Goal: Task Accomplishment & Management: Use online tool/utility

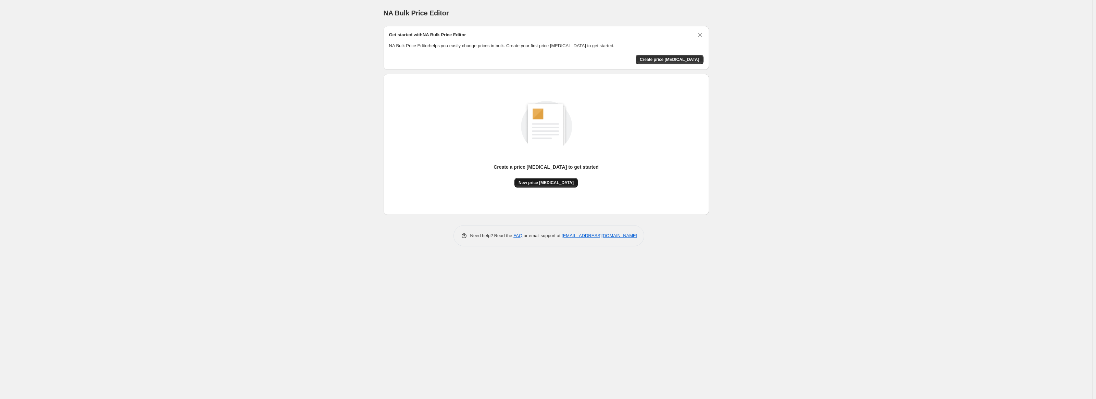
click at [557, 182] on span "New price [MEDICAL_DATA]" at bounding box center [546, 182] width 55 height 5
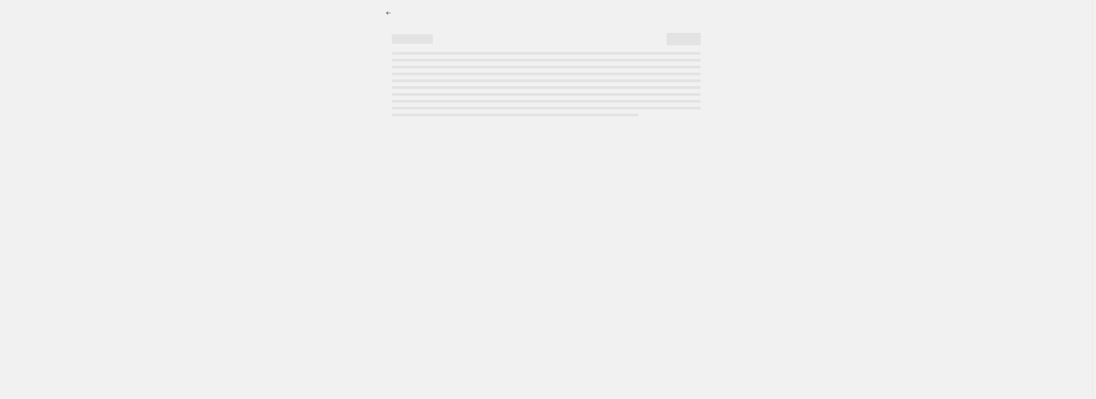
select select "percentage"
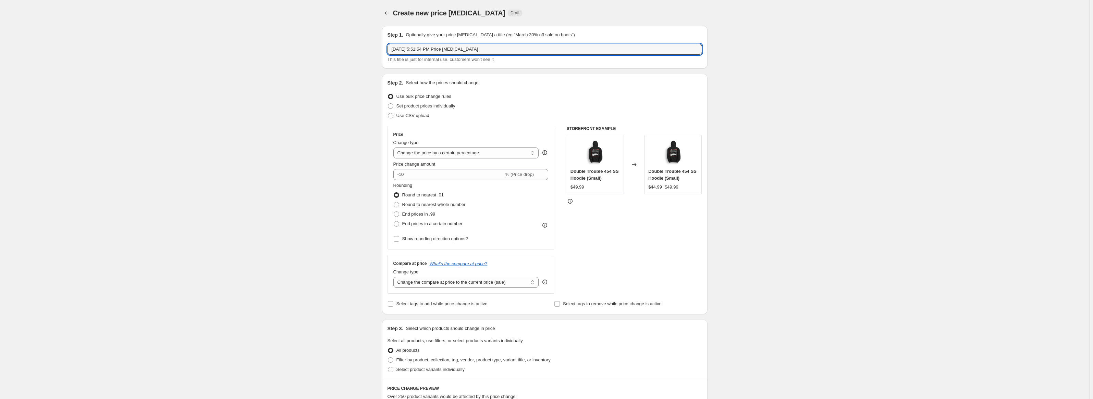
drag, startPoint x: 509, startPoint y: 47, endPoint x: 366, endPoint y: 49, distance: 142.5
click at [366, 49] on div "Create new price [MEDICAL_DATA]. This page is ready Create new price [MEDICAL_D…" at bounding box center [544, 342] width 1089 height 685
type input "T Shirts S_XL $19.99"
click at [366, 49] on div "Create new price change job. This page is ready Create new price change job Dra…" at bounding box center [544, 342] width 1089 height 685
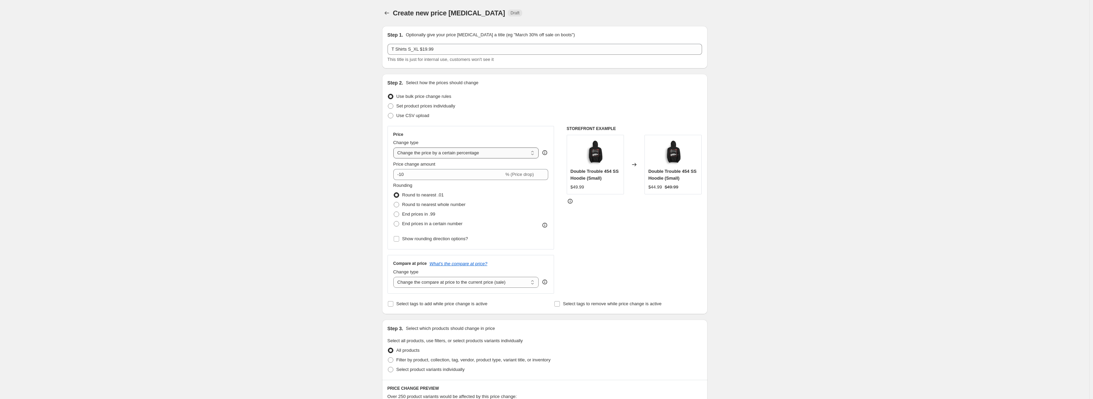
click at [432, 155] on select "Change the price to a certain amount Change the price by a certain amount Chang…" at bounding box center [466, 153] width 146 height 11
select select "to"
click at [395, 148] on select "Change the price to a certain amount Change the price by a certain amount Chang…" at bounding box center [466, 153] width 146 height 11
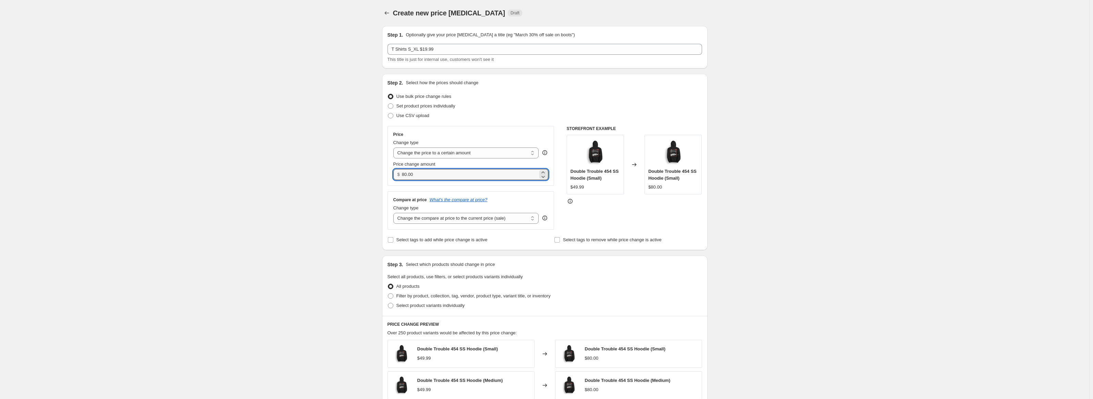
drag, startPoint x: 422, startPoint y: 174, endPoint x: 389, endPoint y: 175, distance: 32.9
click at [389, 175] on div "Price Change type Change the price to a certain amount Change the price by a ce…" at bounding box center [471, 156] width 167 height 60
type input "19.99"
click at [351, 209] on div "Create new price change job. This page is ready Create new price change job Dra…" at bounding box center [544, 310] width 1089 height 621
click at [410, 221] on select "Change the compare at price to the current price (sale) Change the compare at p…" at bounding box center [466, 218] width 146 height 11
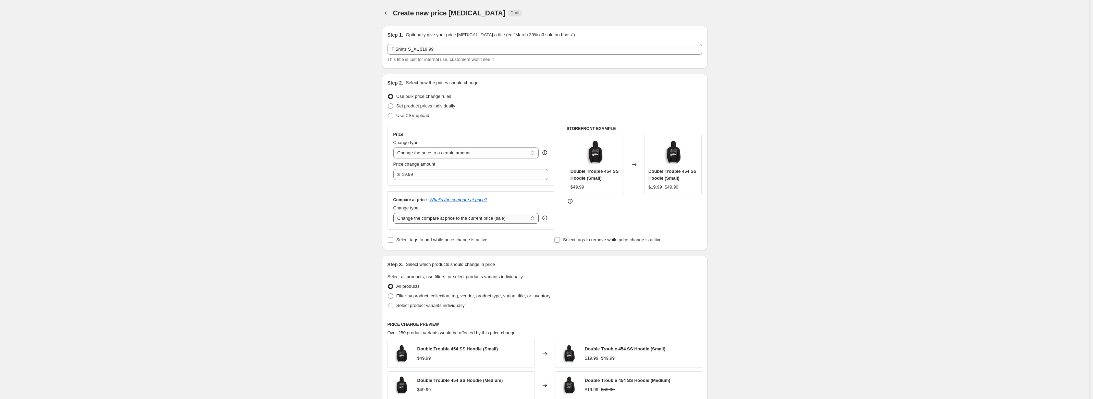
select select "to"
click at [395, 213] on select "Change the compare at price to the current price (sale) Change the compare at p…" at bounding box center [466, 218] width 146 height 11
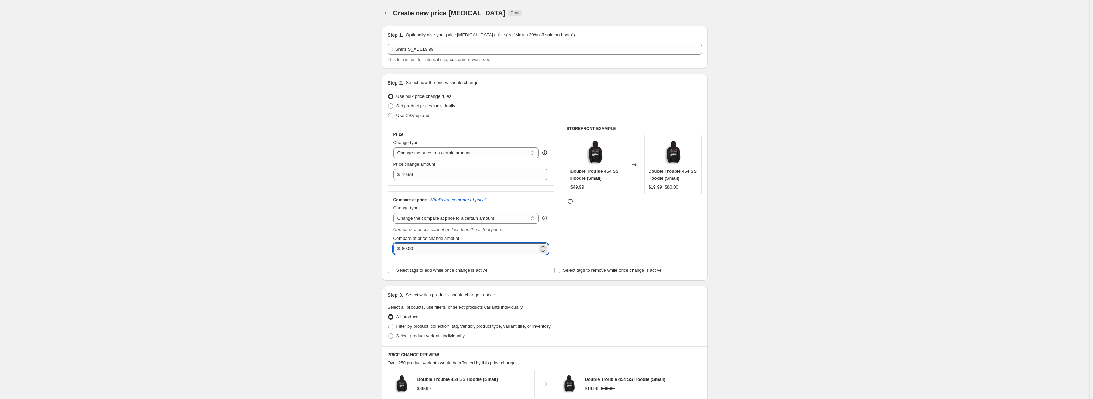
click at [421, 245] on input "80.00" at bounding box center [470, 249] width 136 height 11
type input "24.99"
click at [372, 251] on div "Create new price change job. This page is ready Create new price change job Dra…" at bounding box center [544, 325] width 1089 height 651
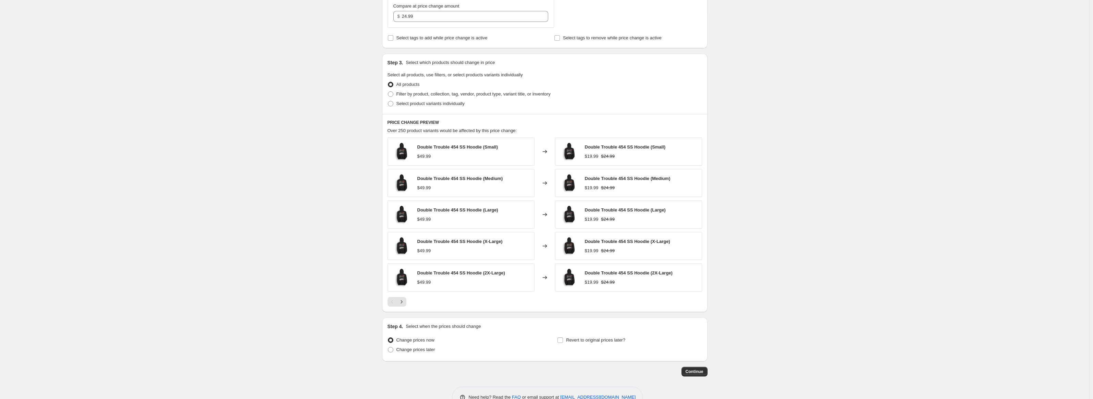
scroll to position [240, 0]
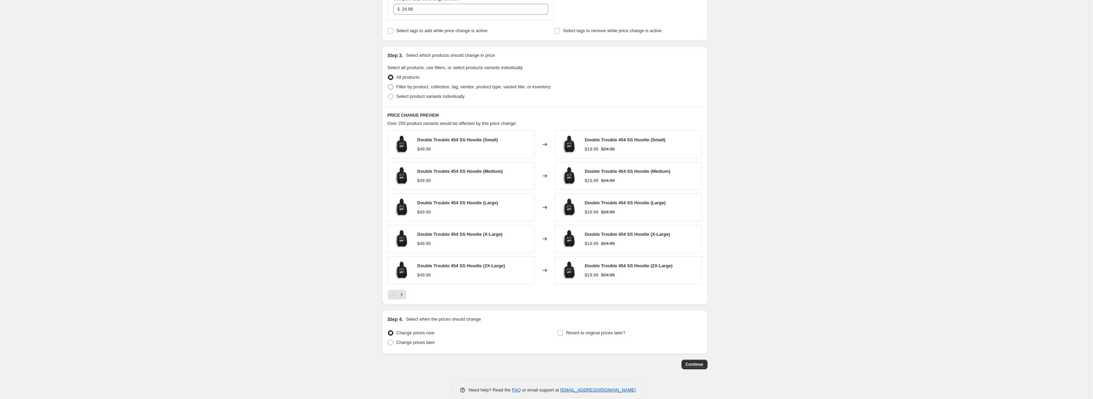
click at [393, 87] on span at bounding box center [390, 86] width 5 height 5
click at [388, 85] on input "Filter by product, collection, tag, vendor, product type, variant title, or inv…" at bounding box center [388, 84] width 0 height 0
radio input "true"
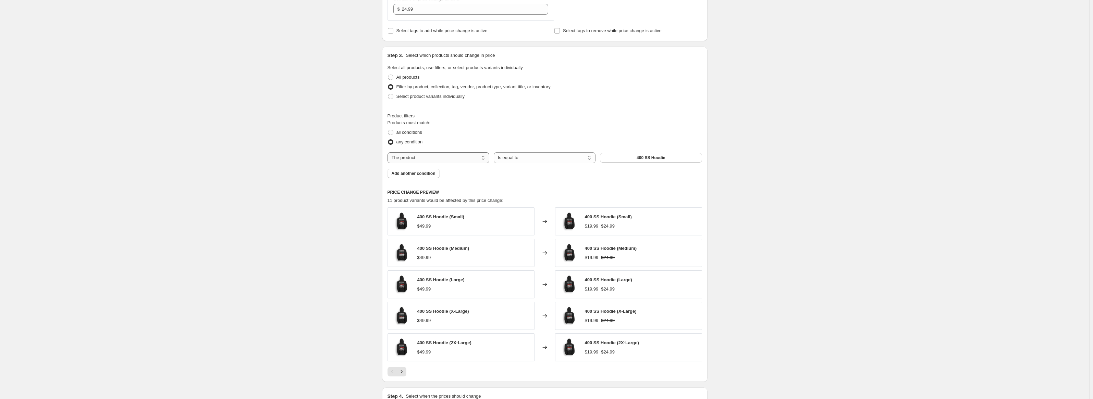
click at [485, 158] on select "The product The product's collection The product's tag The product's vendor The…" at bounding box center [439, 157] width 102 height 11
select select "product_type"
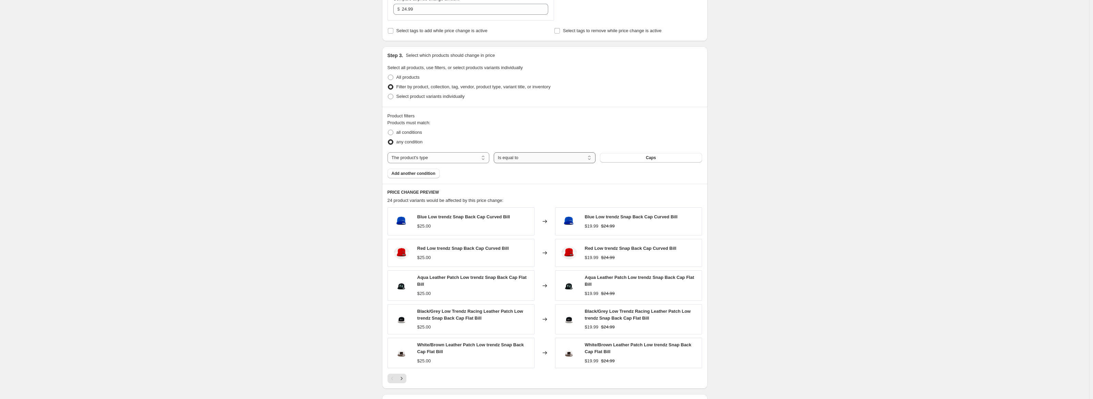
click at [584, 163] on select "Is equal to Is not equal to" at bounding box center [545, 157] width 102 height 11
click at [586, 160] on select "Is equal to Is not equal to" at bounding box center [545, 157] width 102 height 11
click at [650, 159] on span "Caps" at bounding box center [651, 157] width 10 height 5
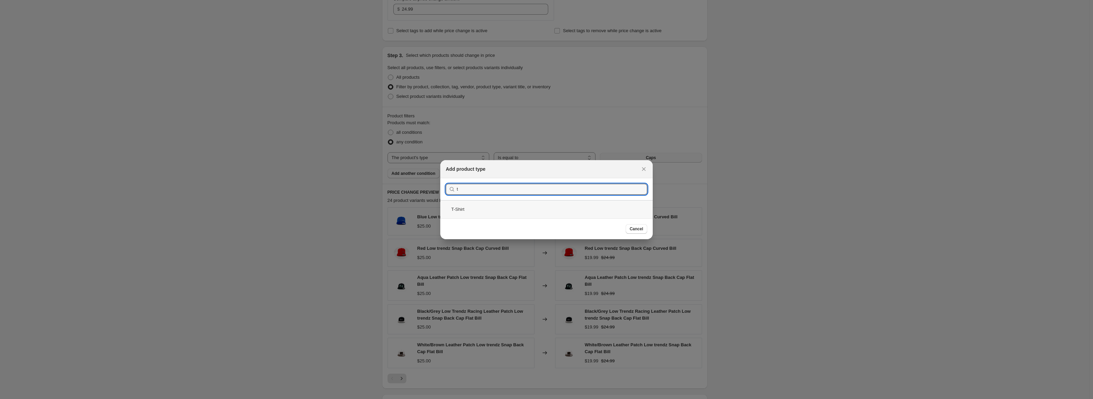
type input "t"
click at [501, 208] on div "T-Shirt" at bounding box center [546, 209] width 212 height 18
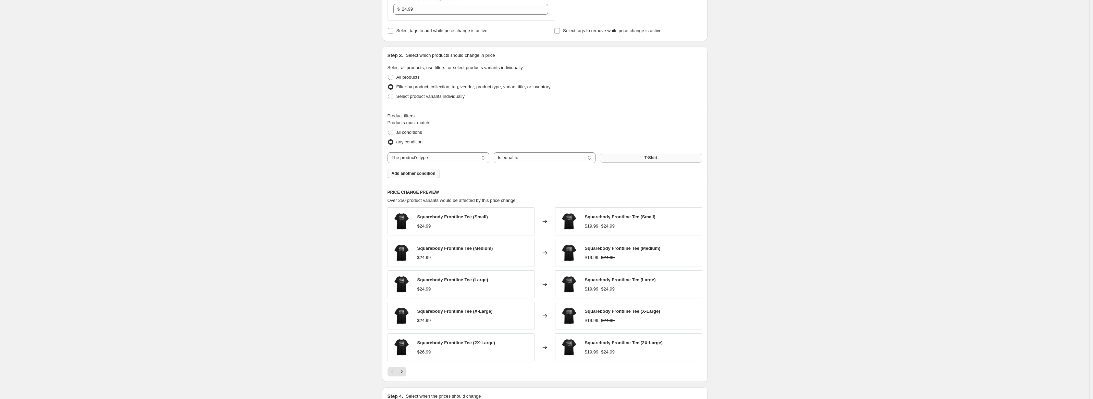
click at [406, 171] on span "Add another condition" at bounding box center [414, 173] width 44 height 5
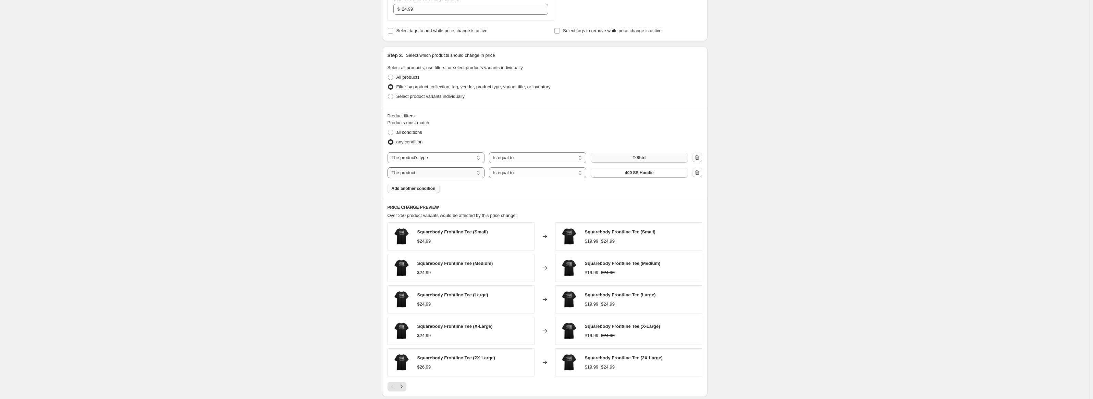
click at [459, 171] on select "The product The product's collection The product's tag The product's vendor The…" at bounding box center [436, 173] width 97 height 11
select select "title"
click at [517, 174] on select "Is equal to Is not equal to Contains" at bounding box center [537, 173] width 97 height 11
select select "not_equal"
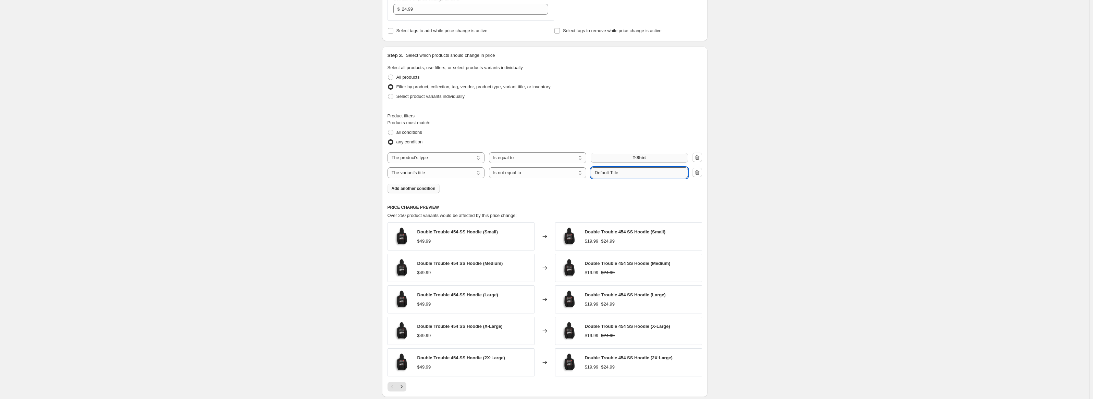
click at [632, 173] on input "Default Title" at bounding box center [639, 173] width 97 height 11
type input "2x"
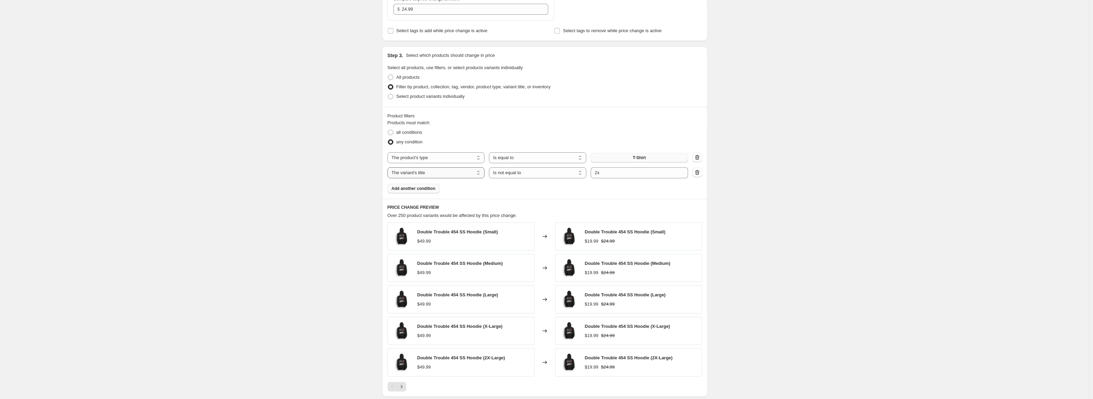
click at [474, 174] on select "The product The product's collection The product's tag The product's vendor The…" at bounding box center [436, 173] width 97 height 11
select select "tag"
click at [614, 173] on button "American Forces" at bounding box center [639, 173] width 97 height 10
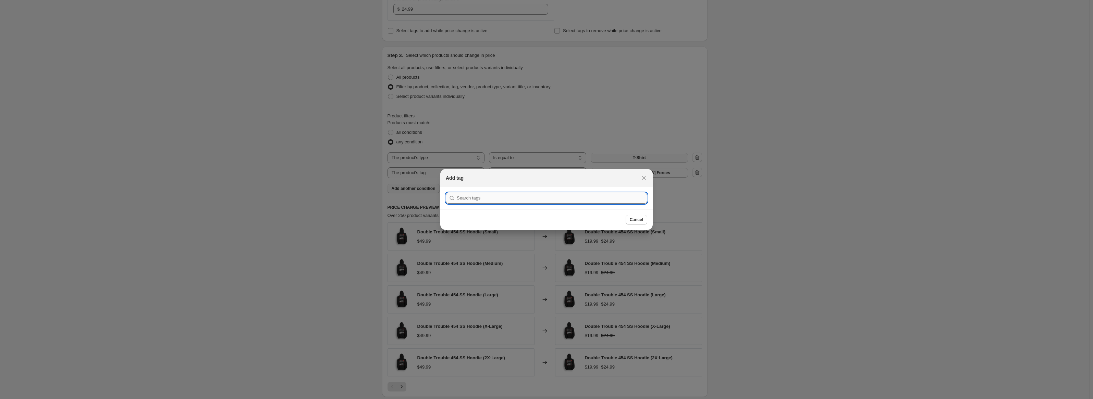
type input "x"
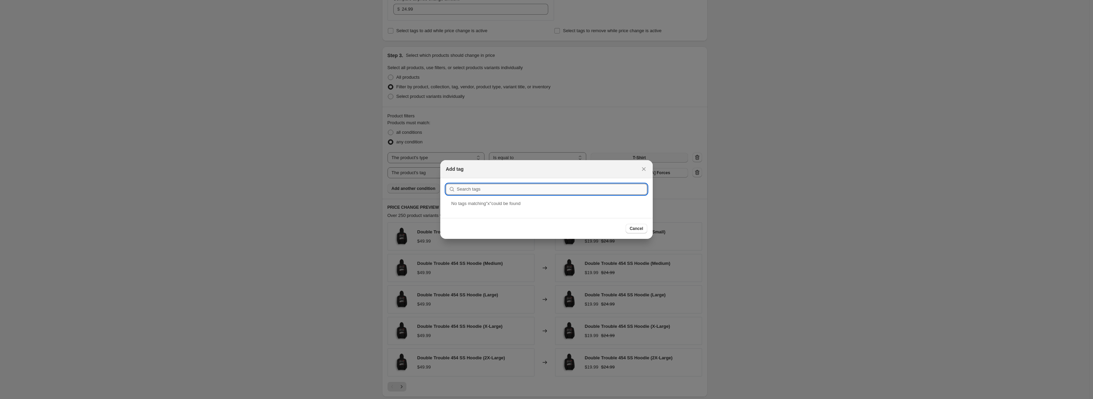
type input "@"
type input "2"
click at [640, 169] on icon "Close" at bounding box center [643, 169] width 7 height 7
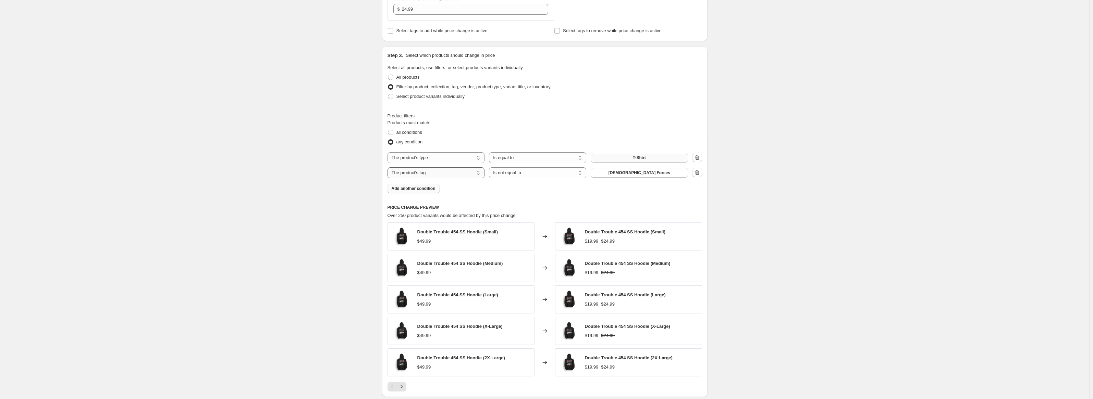
click at [443, 171] on select "The product The product's collection The product's tag The product's vendor The…" at bounding box center [436, 173] width 97 height 11
select select "title"
click at [627, 173] on input "Default Title" at bounding box center [639, 173] width 97 height 11
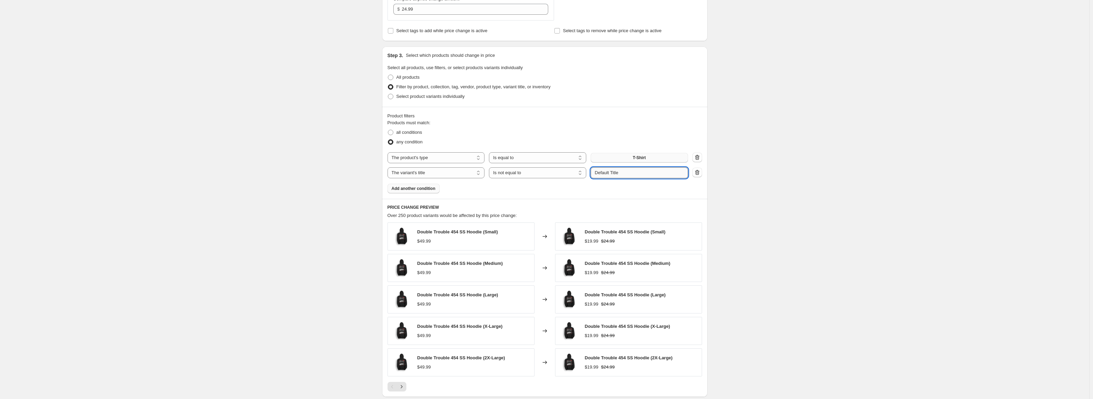
type input "@"
type input "2X-Large"
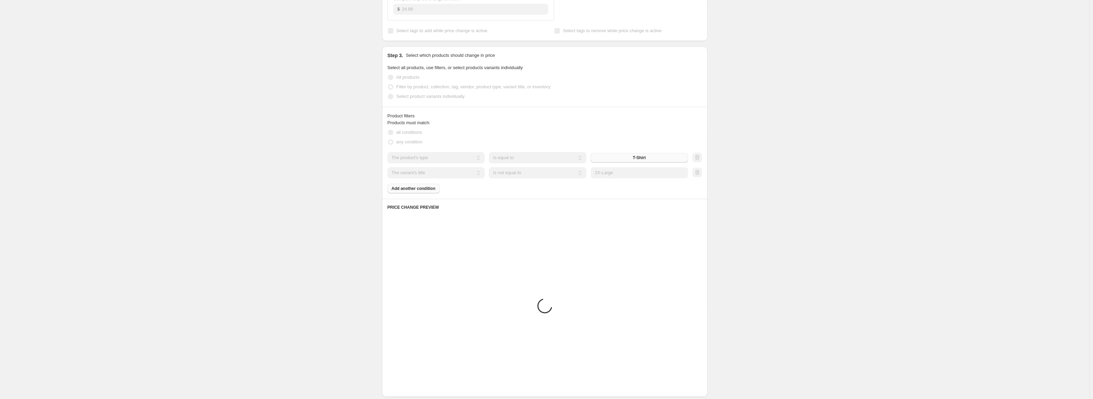
click at [546, 192] on div "Products must match: all conditions any condition The product The product's col…" at bounding box center [545, 157] width 315 height 74
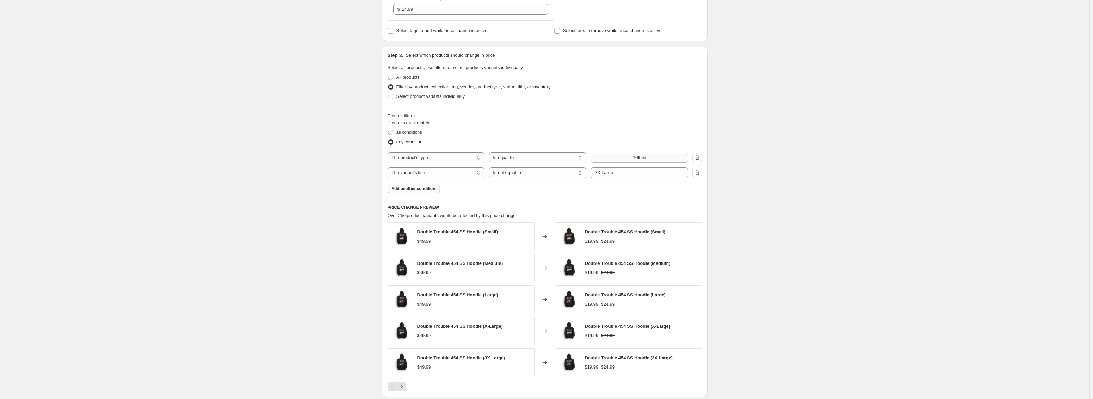
click at [423, 189] on span "Add another condition" at bounding box center [414, 188] width 44 height 5
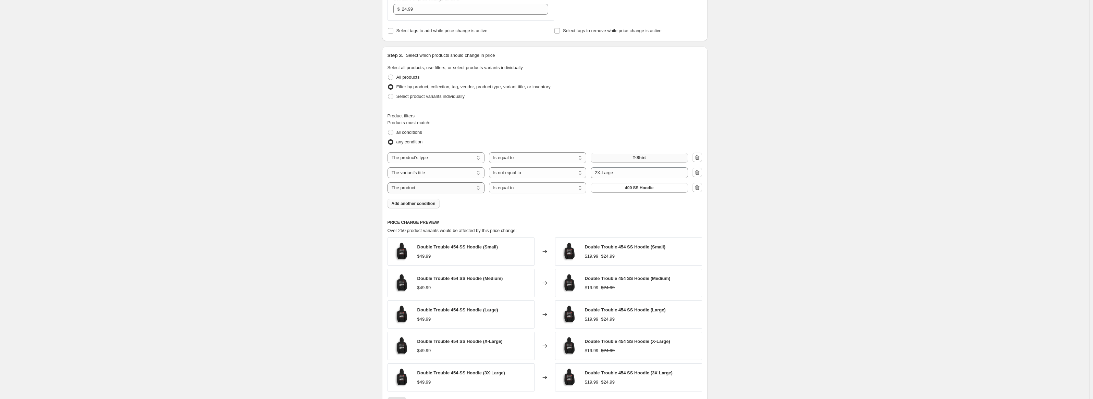
click at [445, 189] on select "The product The product's collection The product's tag The product's vendor The…" at bounding box center [436, 188] width 97 height 11
select select "title"
click at [509, 191] on select "Is equal to Is not equal to Contains" at bounding box center [537, 188] width 97 height 11
select select "not_equal"
click at [601, 188] on input "Default Title" at bounding box center [639, 188] width 97 height 11
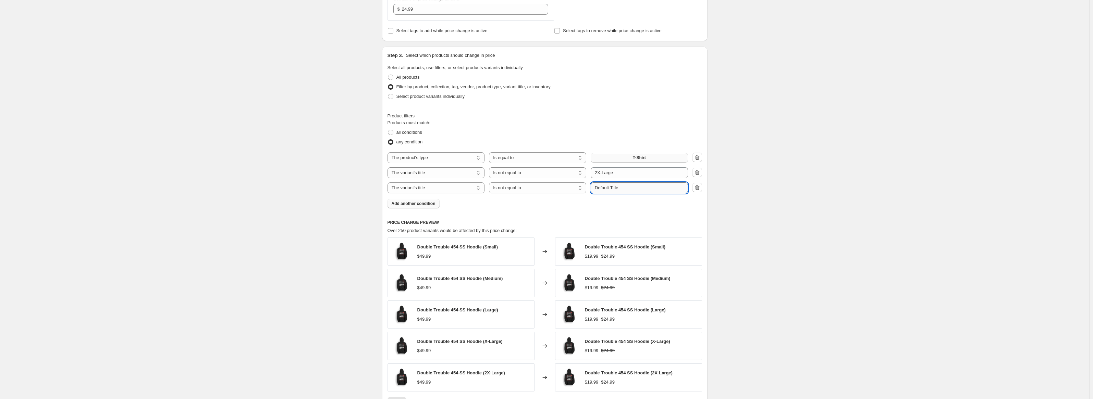
scroll to position [359, 0]
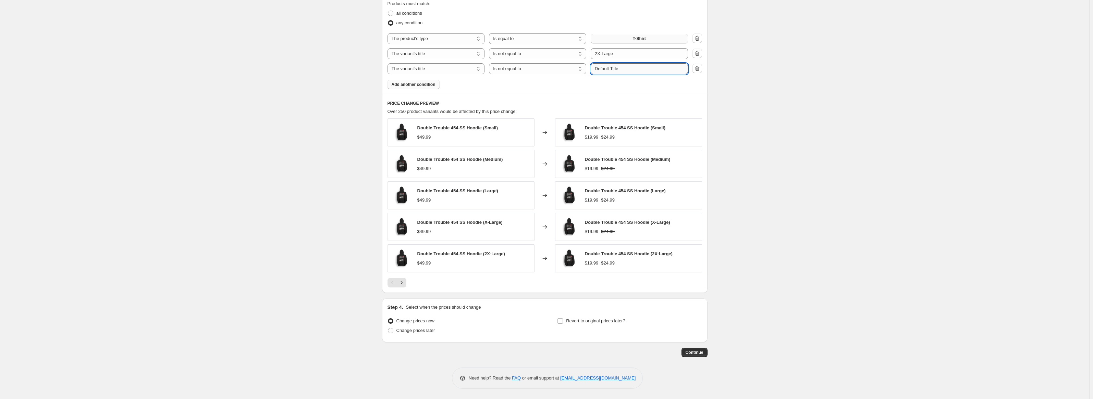
click at [628, 72] on input "Default Title" at bounding box center [639, 68] width 97 height 11
click at [628, 71] on input "Default Title" at bounding box center [639, 68] width 97 height 11
type input "3X-Large"
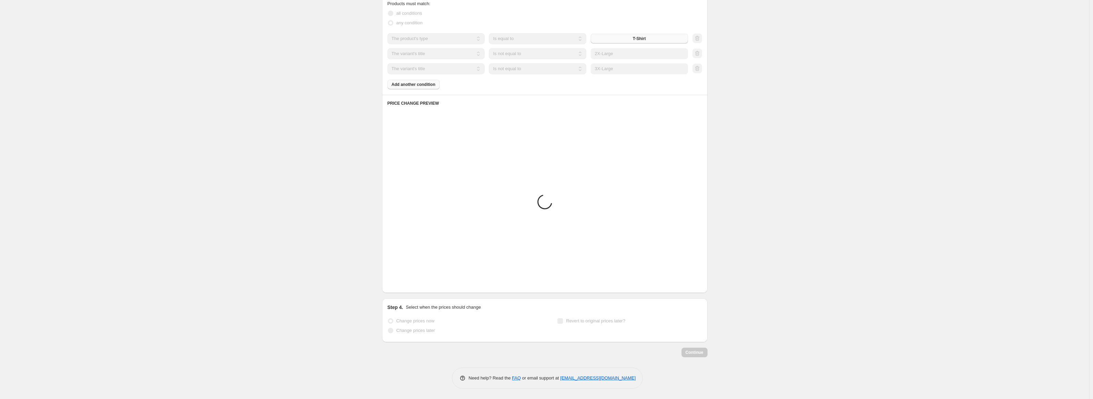
click at [622, 83] on div "Products must match: all conditions any condition The product The product's col…" at bounding box center [545, 44] width 315 height 89
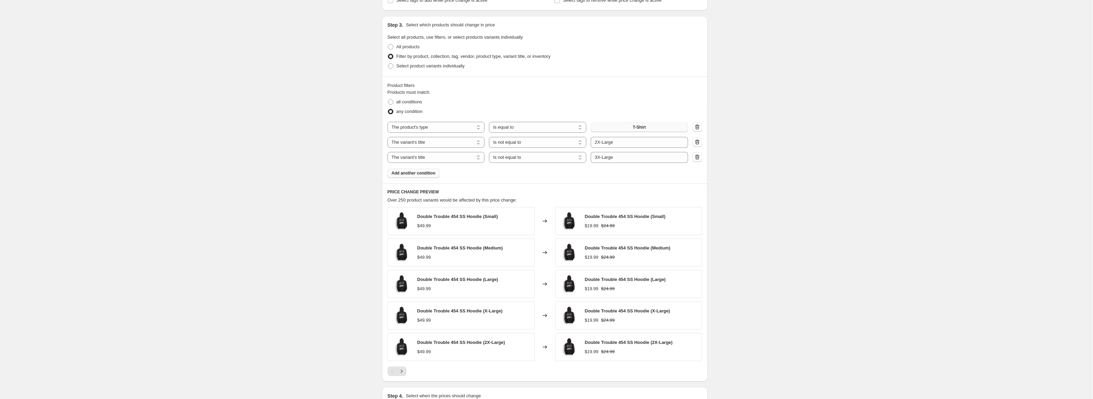
scroll to position [291, 0]
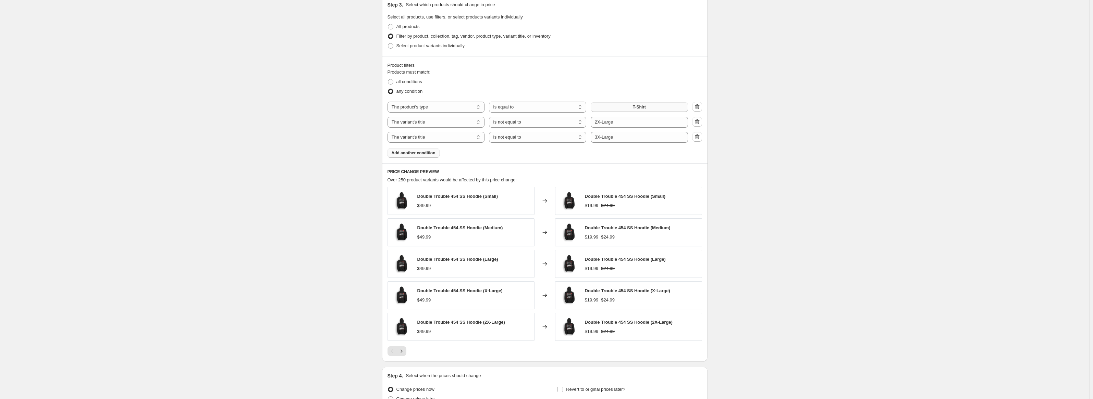
click at [419, 152] on span "Add another condition" at bounding box center [414, 152] width 44 height 5
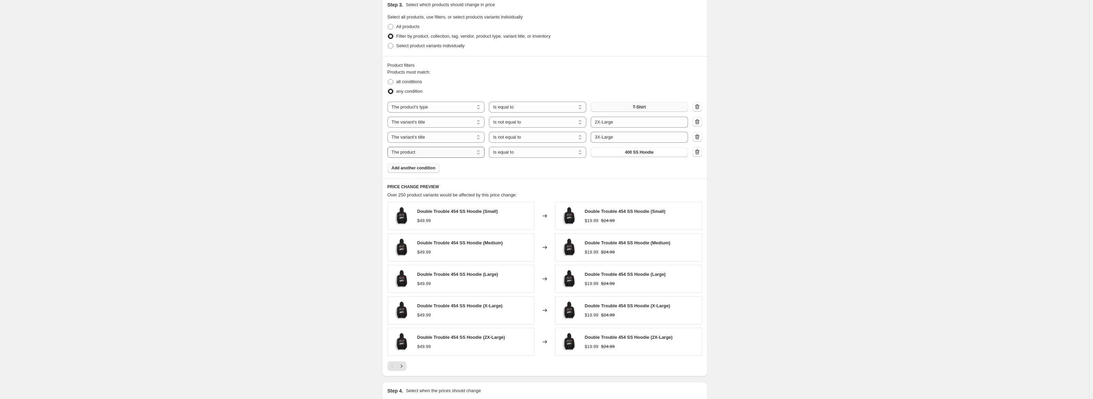
click at [439, 153] on select "The product The product's collection The product's tag The product's vendor The…" at bounding box center [436, 152] width 97 height 11
select select "title"
click at [512, 154] on select "Is equal to Is not equal to Contains" at bounding box center [537, 152] width 97 height 11
select select "contains"
click at [699, 136] on icon "button" at bounding box center [697, 136] width 4 height 5
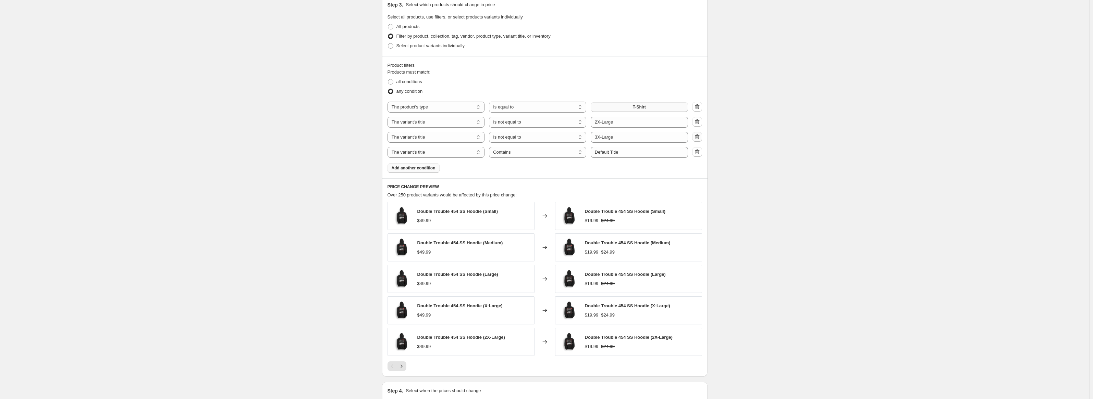
select select "contains"
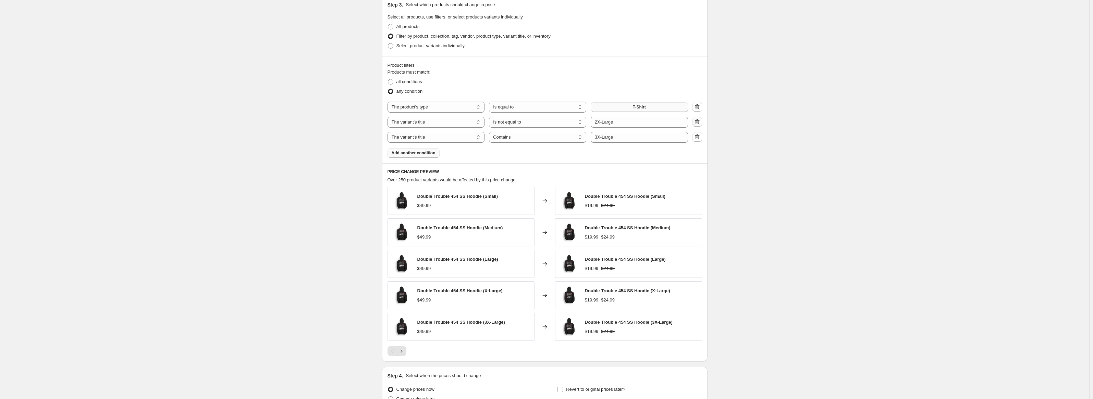
click at [699, 122] on icon "button" at bounding box center [697, 121] width 4 height 5
select select "contains"
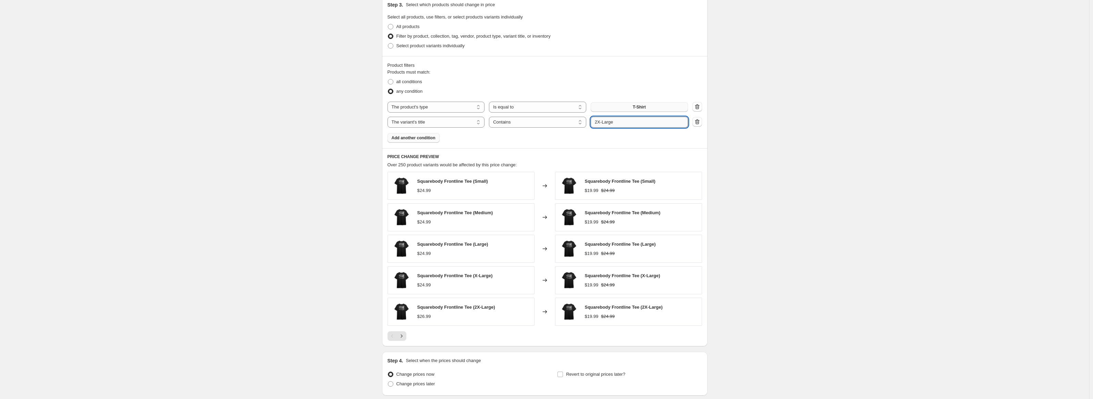
click at [668, 121] on input "2X-Large" at bounding box center [639, 122] width 97 height 11
type input "Small"
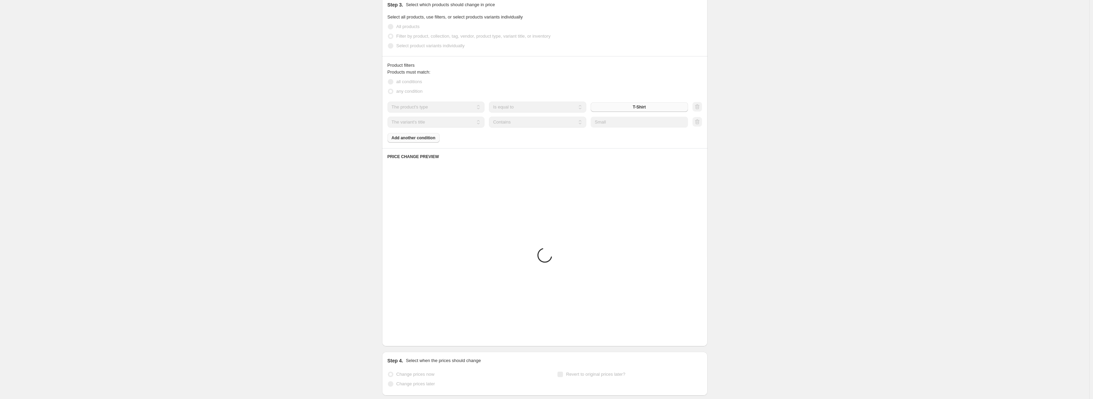
click at [661, 137] on div "Products must match: all conditions any condition The product The product's col…" at bounding box center [545, 106] width 315 height 74
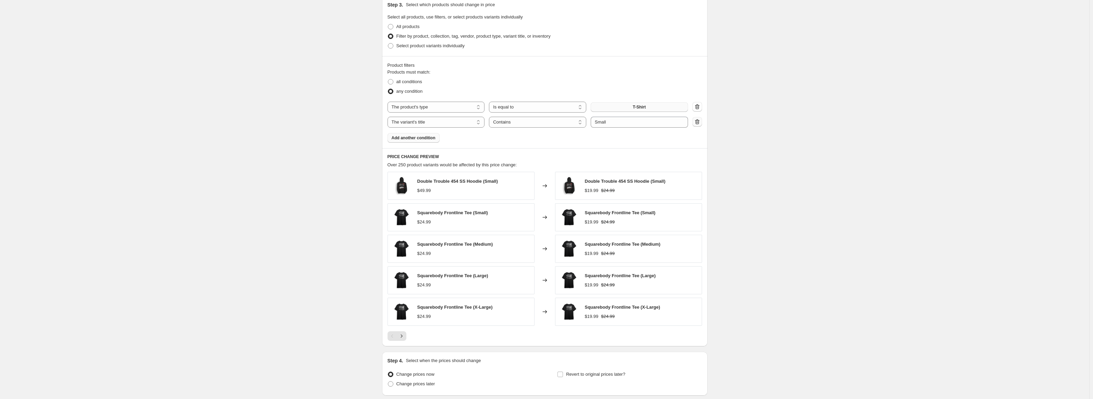
click at [698, 122] on icon "button" at bounding box center [697, 122] width 1 height 2
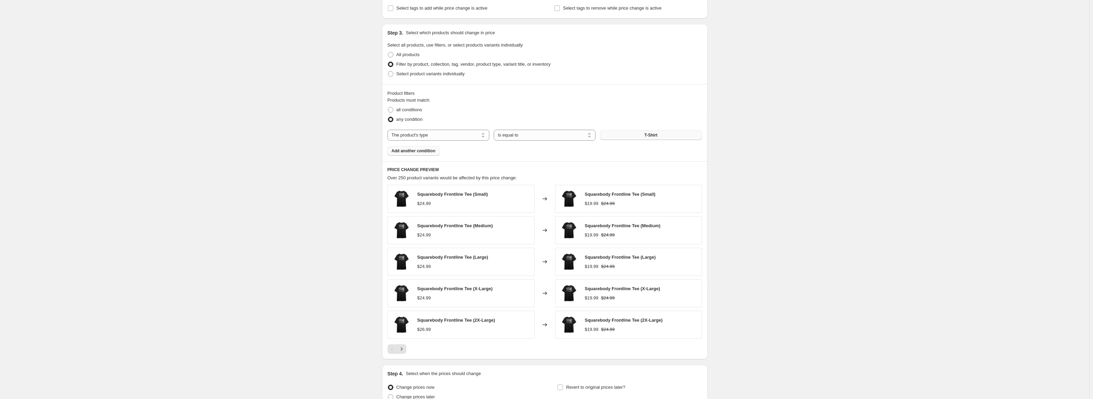
scroll to position [226, 0]
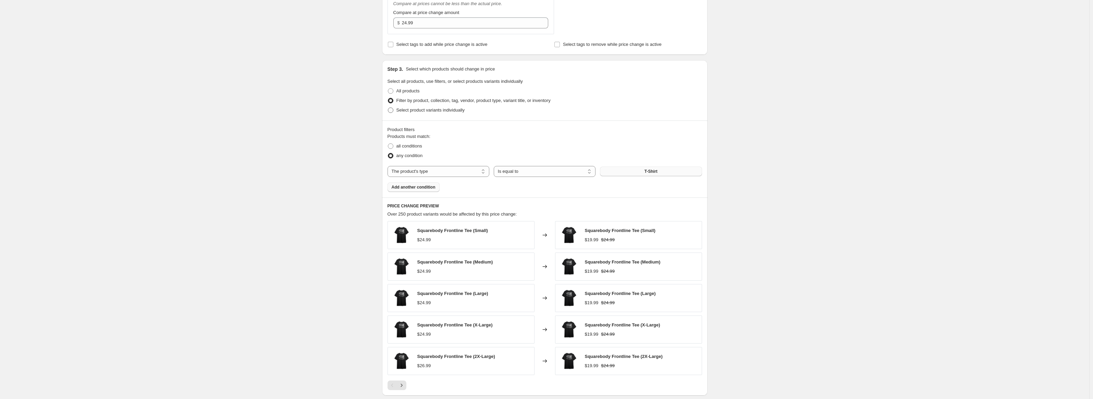
click at [392, 111] on span at bounding box center [390, 110] width 5 height 5
click at [388, 108] on input "Select product variants individually" at bounding box center [388, 108] width 0 height 0
radio input "true"
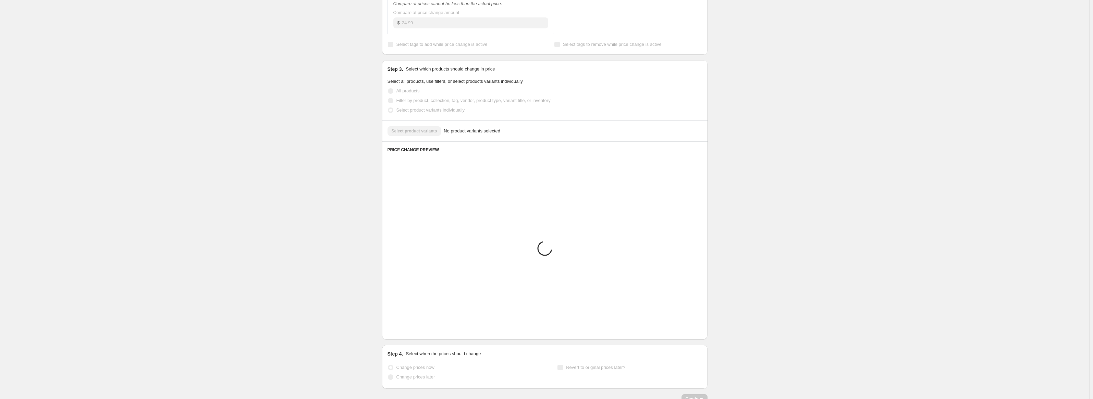
scroll to position [100, 0]
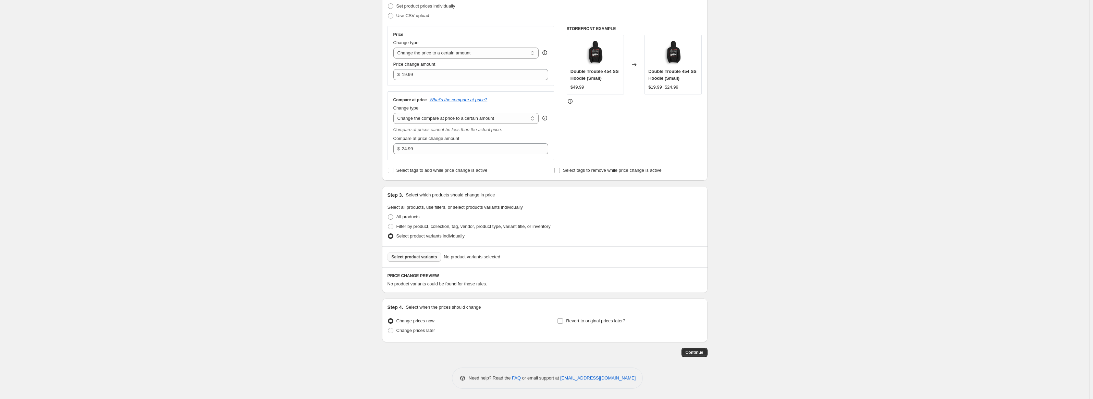
click at [402, 258] on span "Select product variants" at bounding box center [415, 257] width 46 height 5
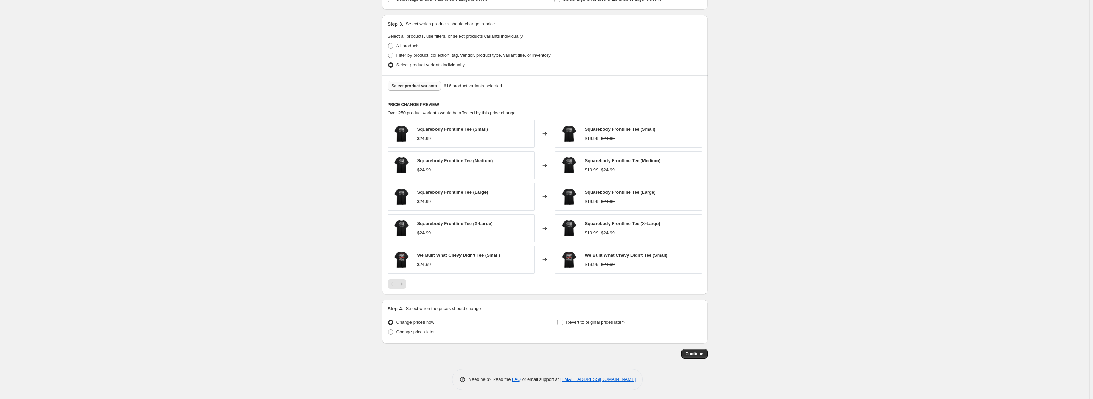
scroll to position [273, 0]
click at [694, 354] on span "Continue" at bounding box center [695, 352] width 18 height 5
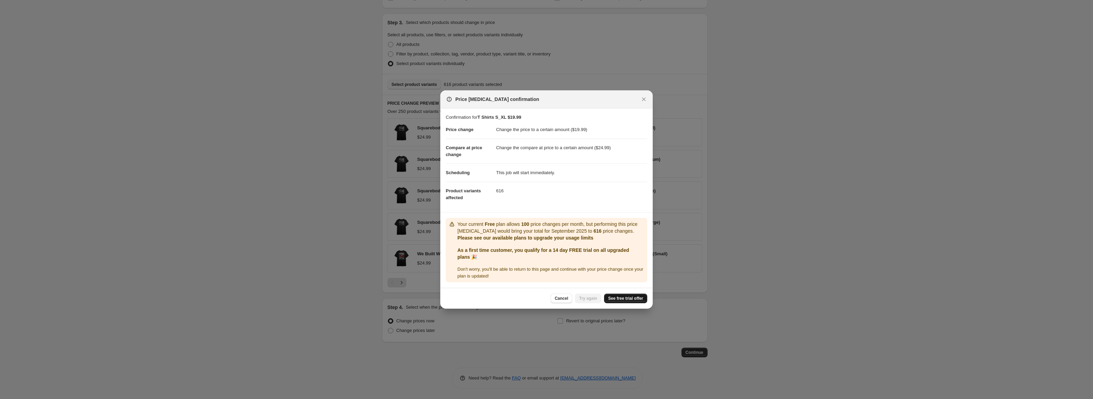
click at [611, 302] on span "See free trial offer" at bounding box center [625, 298] width 35 height 5
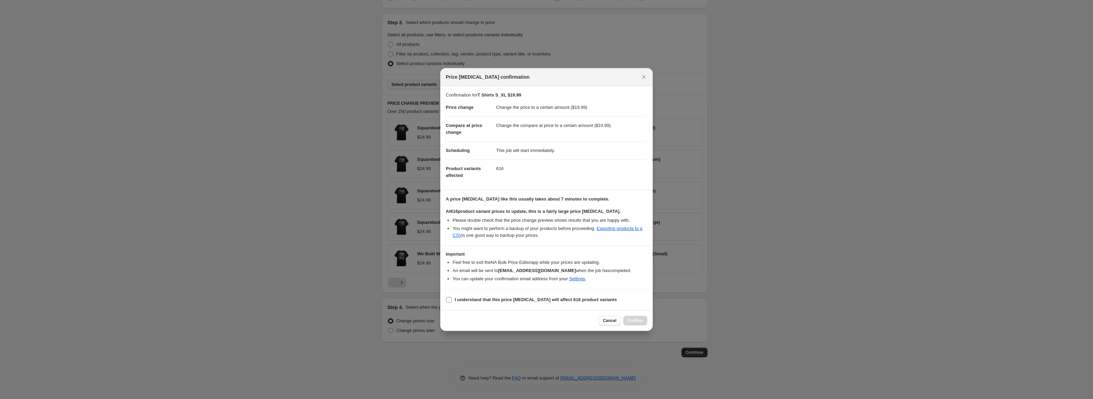
click at [451, 300] on input "I understand that this price change job will affect 616 product variants" at bounding box center [448, 299] width 5 height 5
checkbox input "true"
click at [639, 320] on span "Confirm" at bounding box center [635, 320] width 16 height 5
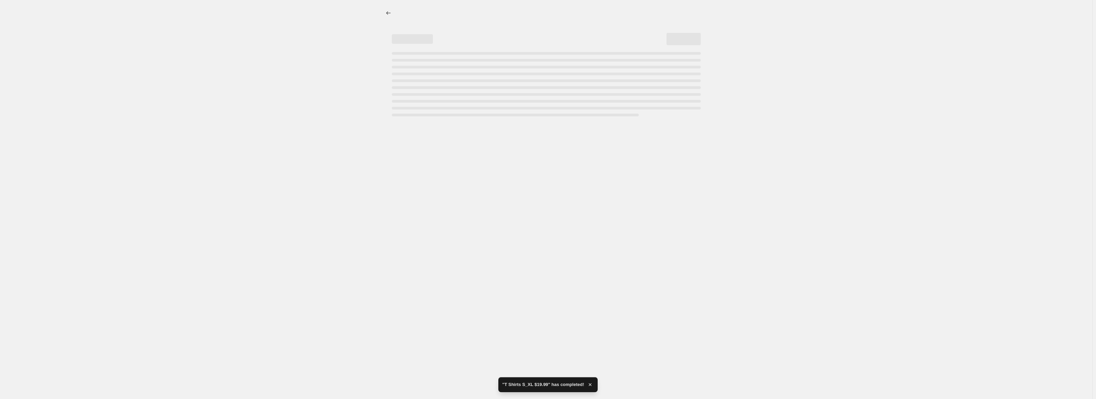
select select "to"
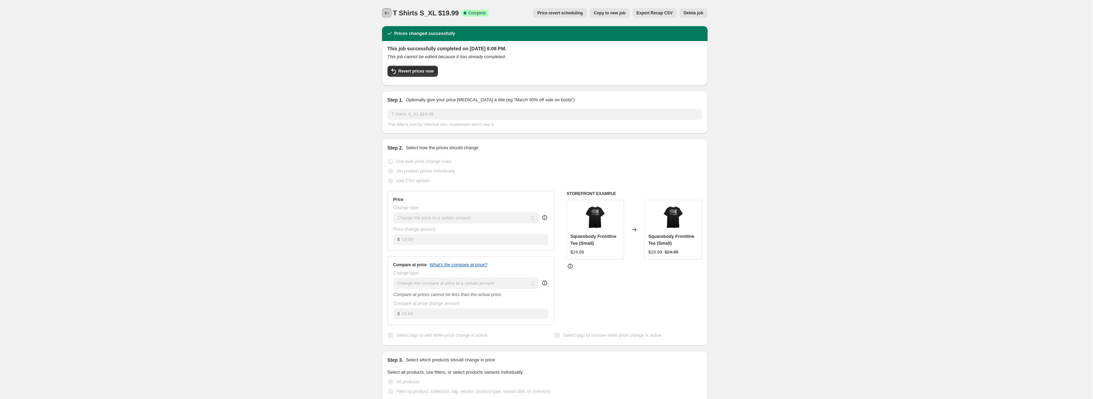
click at [387, 13] on icon "Price change jobs" at bounding box center [386, 12] width 4 height 3
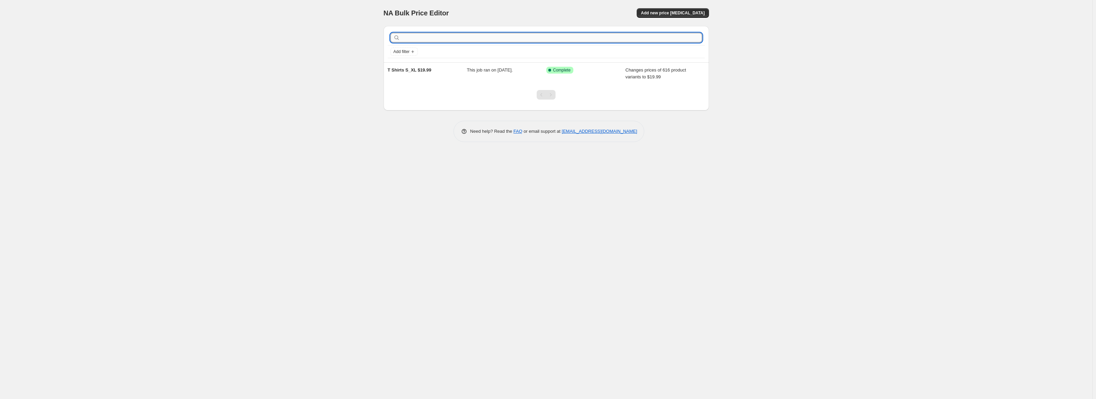
click at [415, 36] on input "text" at bounding box center [552, 38] width 301 height 10
click at [668, 11] on span "Add new price change job" at bounding box center [673, 12] width 64 height 5
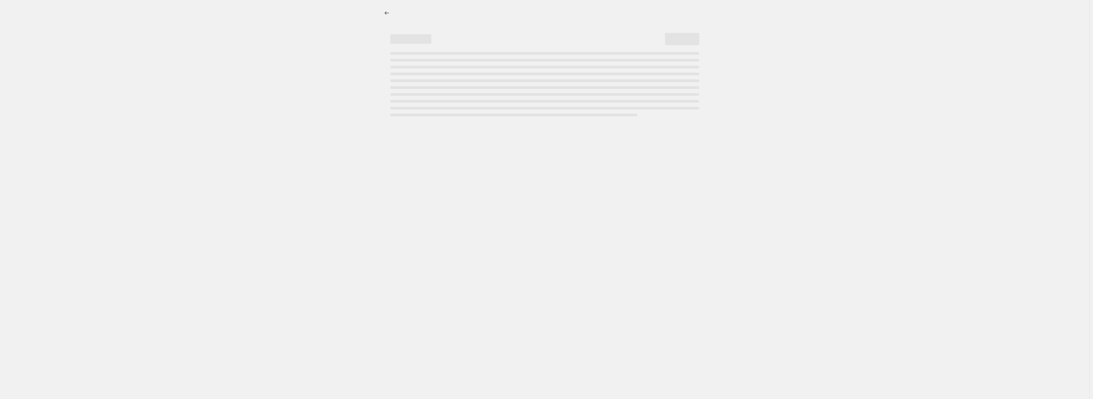
select select "percentage"
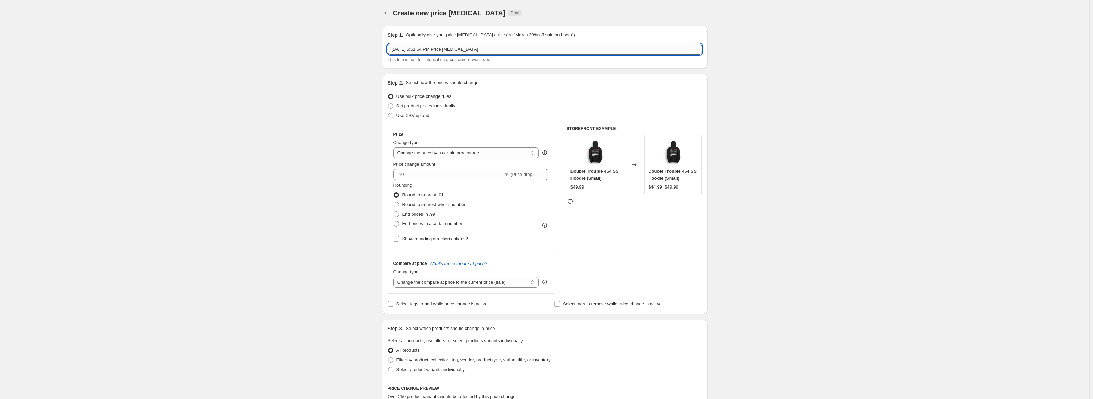
click at [488, 47] on input "Sep 23, 2025, 5:51:54 PM Price change job" at bounding box center [545, 49] width 315 height 11
type input "T"
type input "T-Shirt_2XL_$21.99"
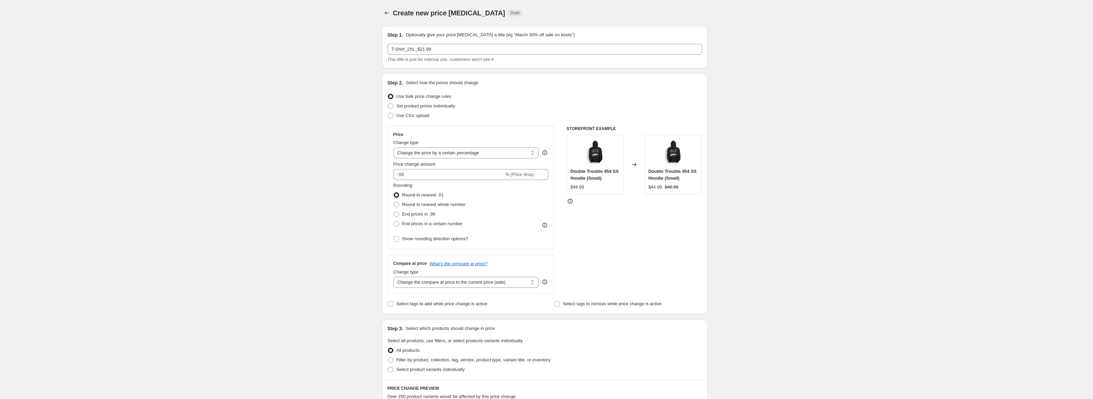
click at [504, 105] on div "Set product prices individually" at bounding box center [545, 106] width 315 height 10
click at [484, 154] on select "Change the price to a certain amount Change the price by a certain amount Chang…" at bounding box center [466, 153] width 146 height 11
select select "to"
click at [395, 148] on select "Change the price to a certain amount Change the price by a certain amount Chang…" at bounding box center [466, 153] width 146 height 11
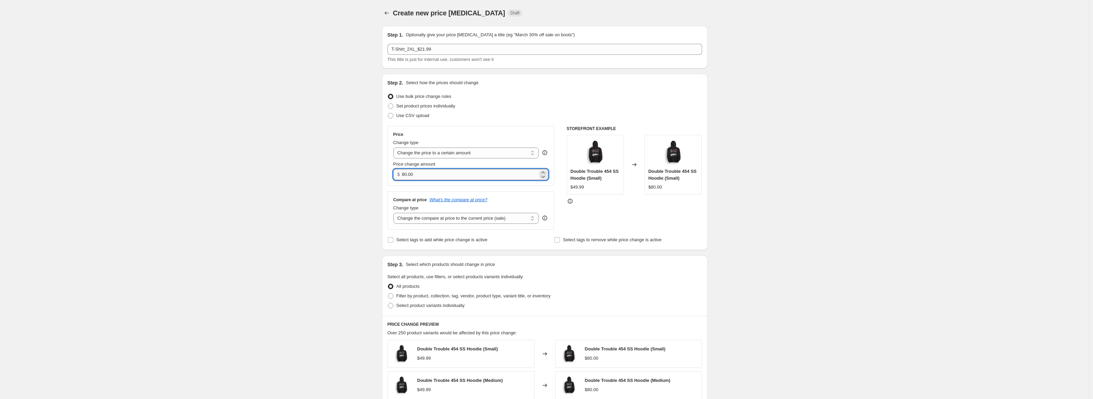
click at [448, 173] on input "80.00" at bounding box center [470, 174] width 136 height 11
type input "21.99"
click at [424, 219] on select "Change the compare at price to the current price (sale) Change the compare at p…" at bounding box center [466, 218] width 146 height 11
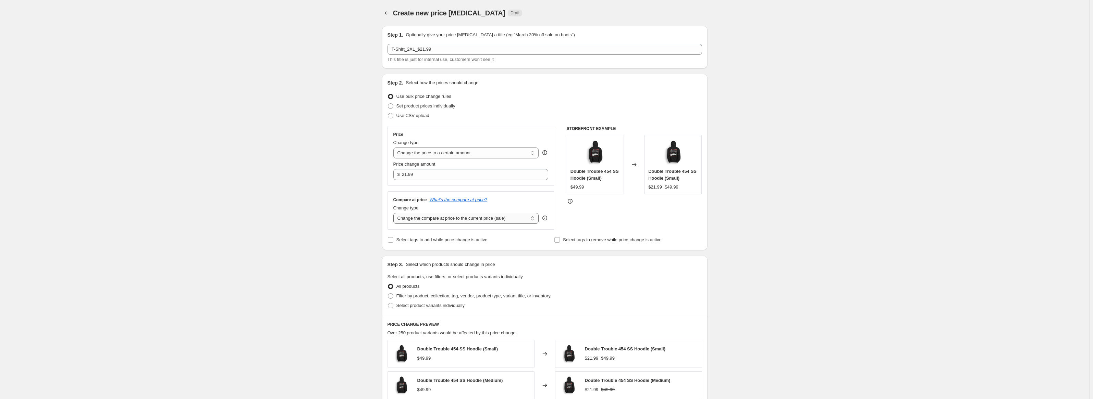
select select "to"
click at [395, 213] on select "Change the compare at price to the current price (sale) Change the compare at p…" at bounding box center [466, 218] width 146 height 11
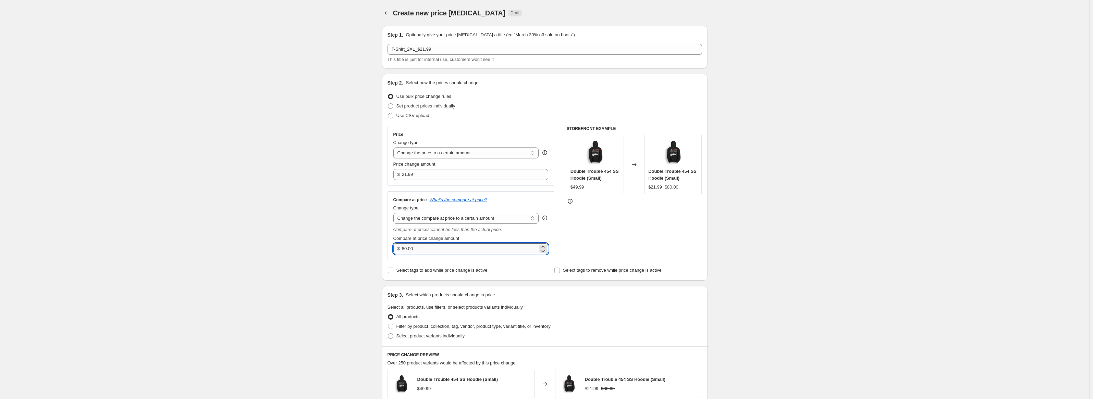
click at [420, 250] on input "80.00" at bounding box center [470, 249] width 136 height 11
type input "26.99"
click at [352, 253] on div "Create new price change job. This page is ready Create new price change job Dra…" at bounding box center [544, 325] width 1089 height 651
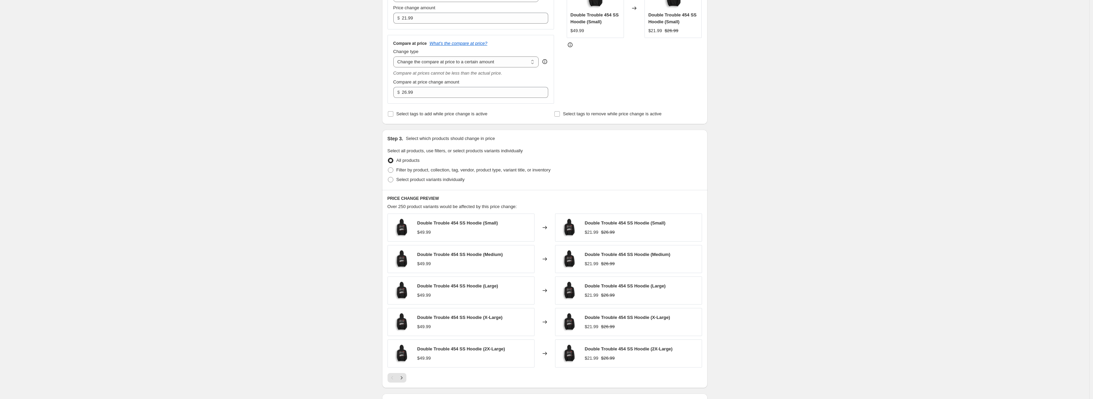
scroll to position [171, 0]
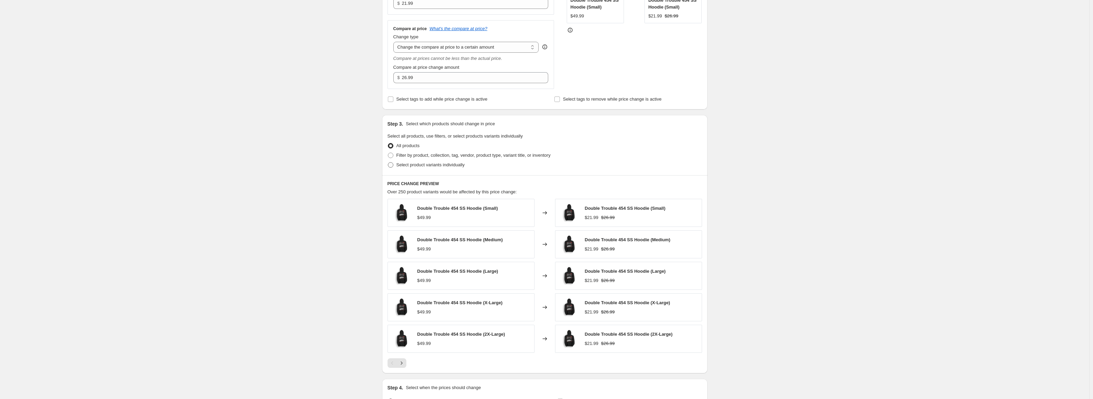
click at [393, 166] on span at bounding box center [390, 164] width 5 height 5
click at [388, 163] on input "Select product variants individually" at bounding box center [388, 162] width 0 height 0
radio input "true"
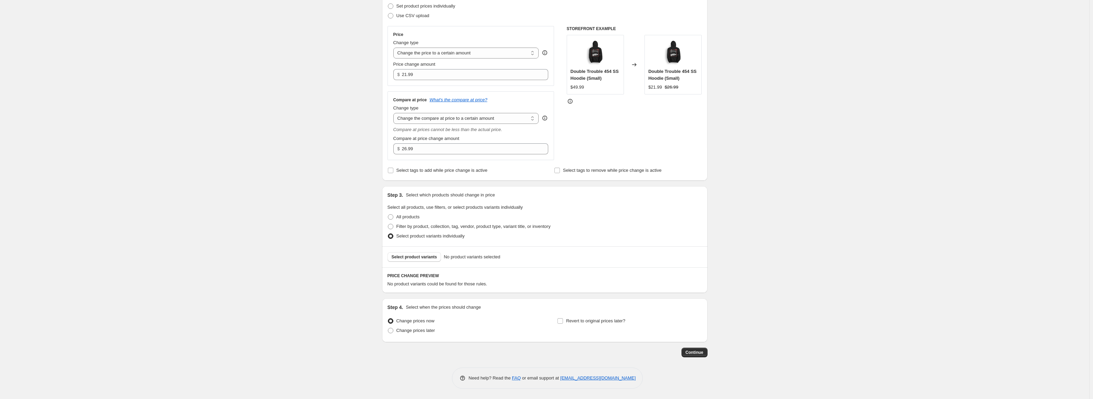
scroll to position [100, 0]
click at [393, 226] on span at bounding box center [390, 226] width 5 height 5
click at [388, 224] on input "Filter by product, collection, tag, vendor, product type, variant title, or inv…" at bounding box center [388, 224] width 0 height 0
radio input "true"
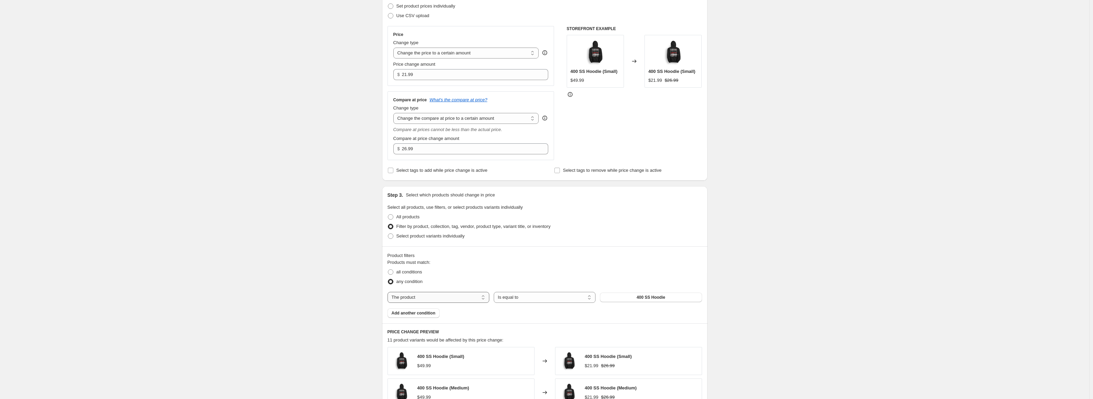
click at [447, 295] on select "The product The product's collection The product's tag The product's vendor The…" at bounding box center [439, 297] width 102 height 11
select select "collection"
click at [518, 299] on select "Is equal to Is not equal to" at bounding box center [545, 297] width 102 height 11
click at [495, 292] on select "Is equal to Is not equal to" at bounding box center [545, 297] width 102 height 11
click at [629, 298] on button "Best Seller - 5 v2" at bounding box center [651, 298] width 102 height 10
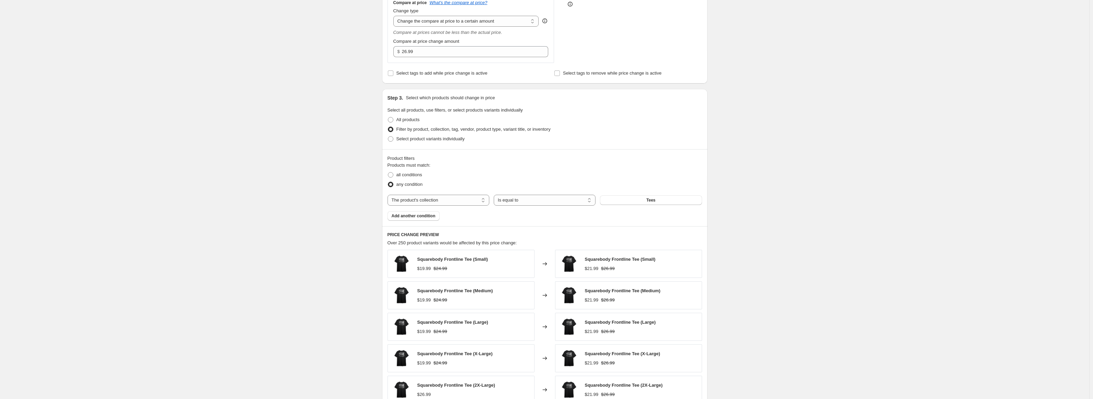
scroll to position [237, 0]
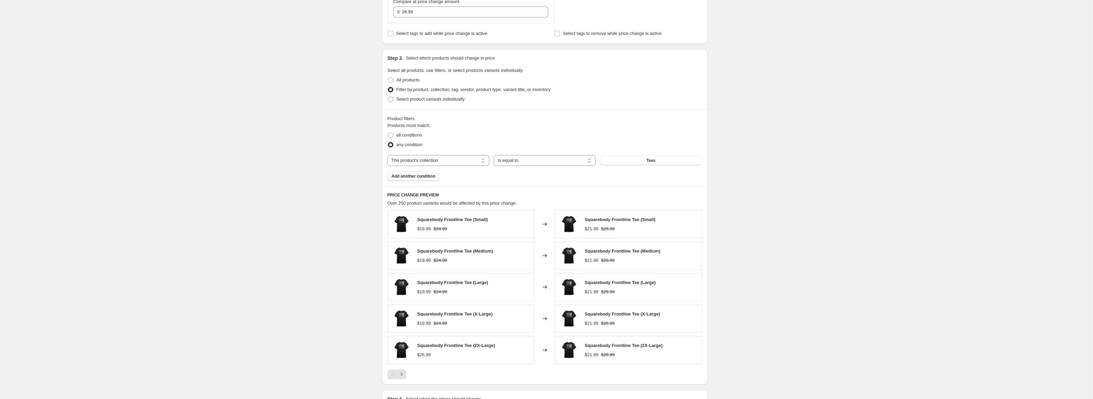
click at [421, 176] on span "Add another condition" at bounding box center [414, 176] width 44 height 5
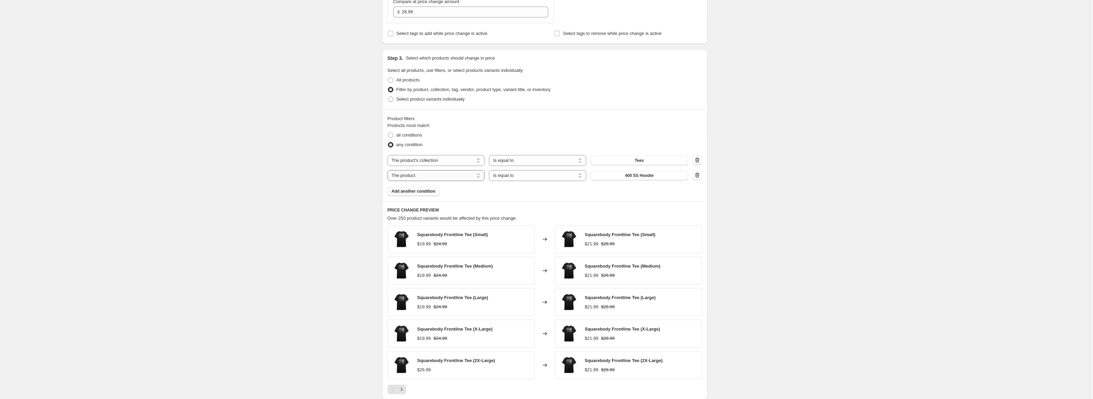
click at [453, 176] on select "The product The product's collection The product's tag The product's vendor The…" at bounding box center [436, 175] width 97 height 11
select select "title"
click at [619, 178] on input "Default Title" at bounding box center [639, 175] width 97 height 11
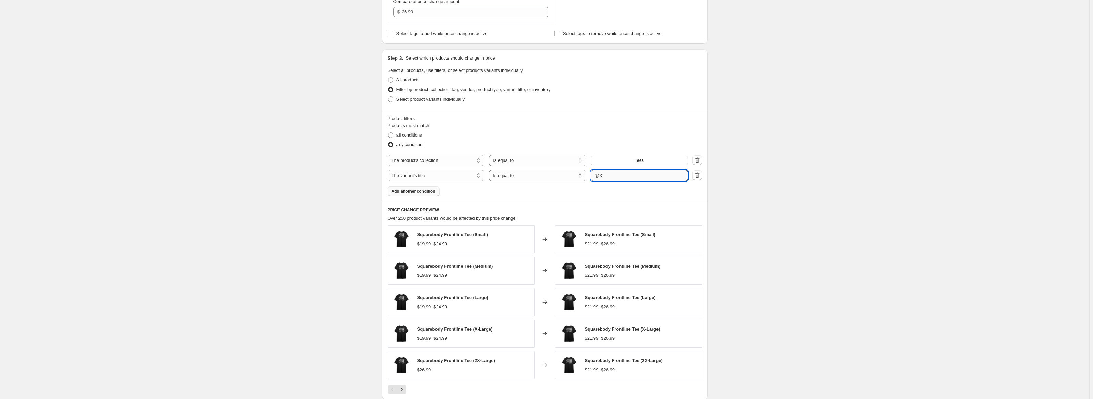
type input "@"
type input "2X-Large"
click at [626, 189] on div "Products must match: all conditions any condition The product The product's col…" at bounding box center [545, 159] width 315 height 74
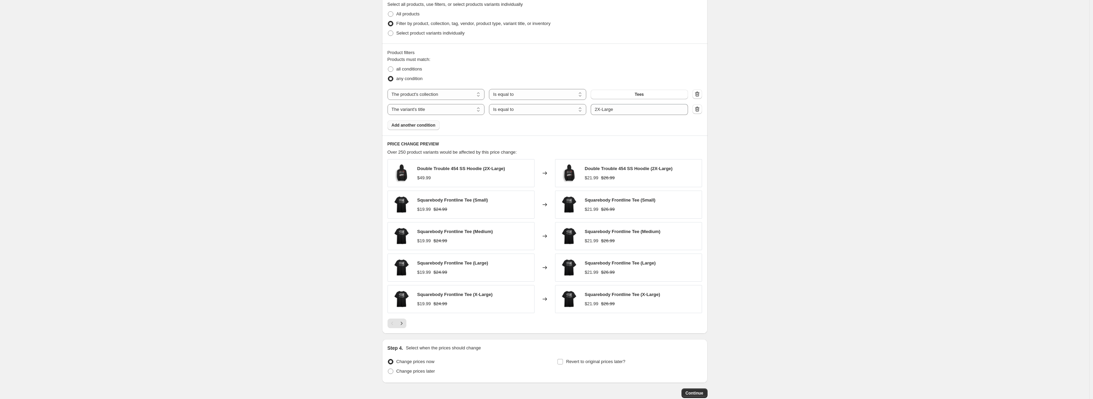
scroll to position [306, 0]
click at [699, 108] on icon "button" at bounding box center [697, 106] width 7 height 7
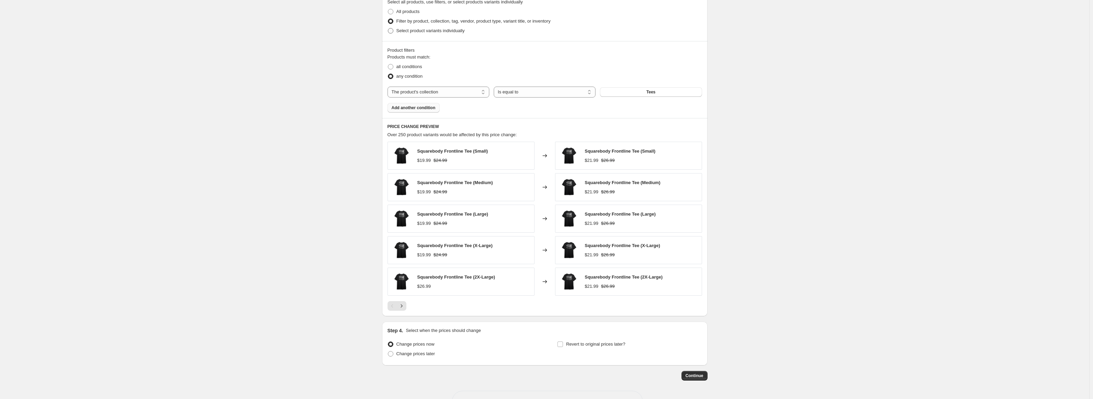
click at [393, 31] on span at bounding box center [390, 30] width 5 height 5
click at [388, 28] on input "Select product variants individually" at bounding box center [388, 28] width 0 height 0
radio input "true"
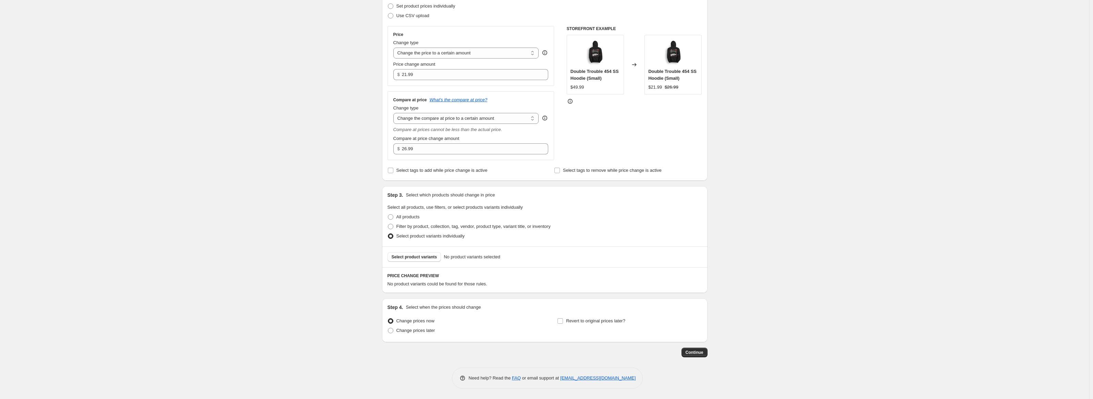
scroll to position [100, 0]
click at [408, 258] on span "Select product variants" at bounding box center [415, 257] width 46 height 5
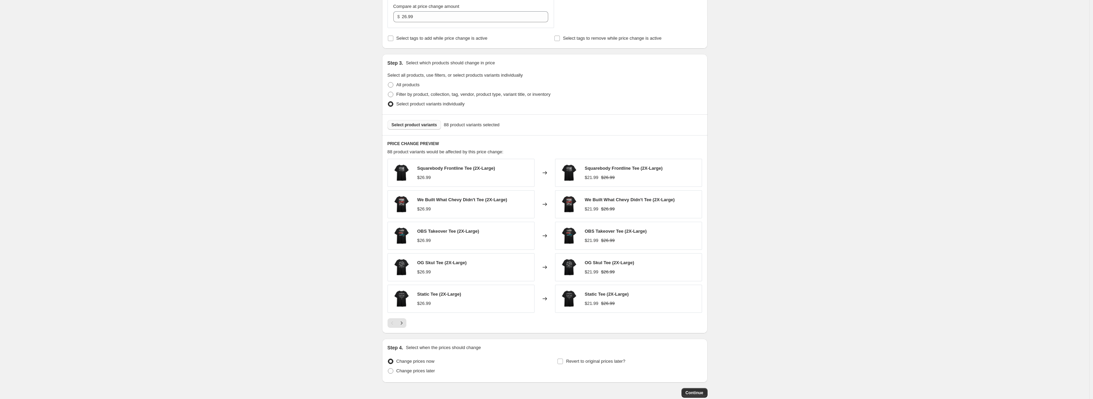
scroll to position [273, 0]
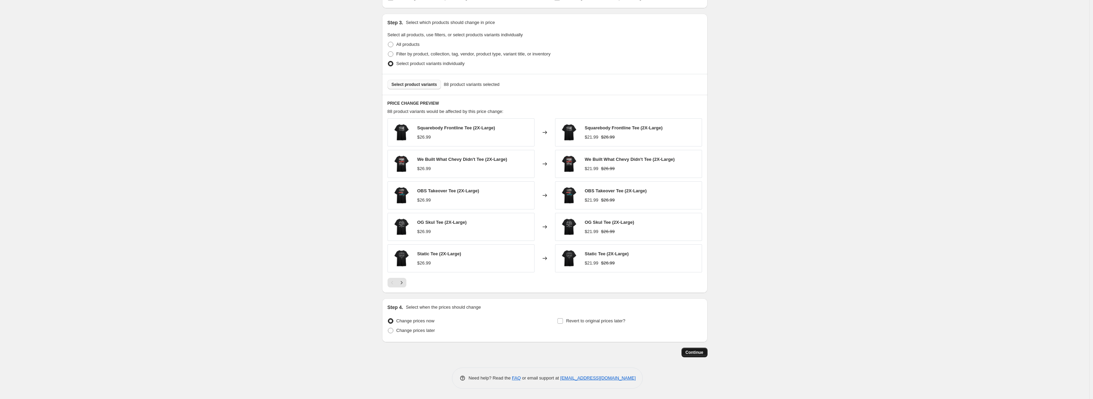
click at [699, 352] on span "Continue" at bounding box center [695, 352] width 18 height 5
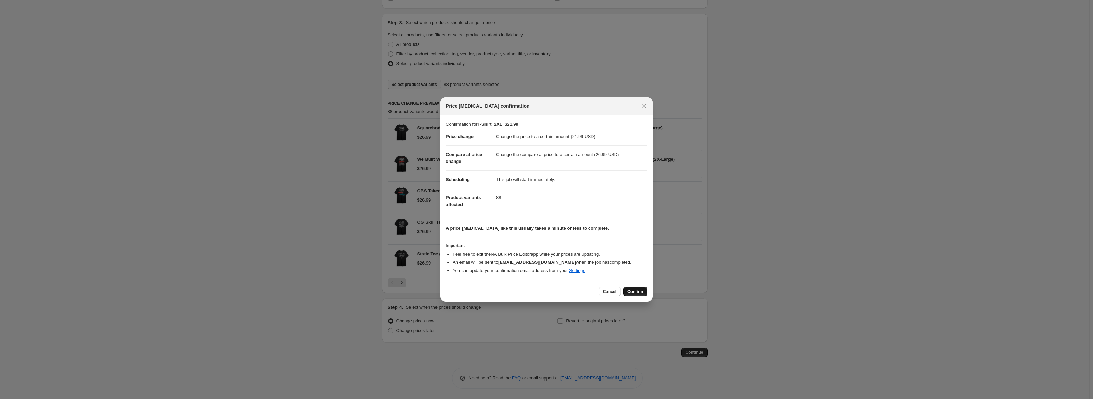
click at [637, 291] on span "Confirm" at bounding box center [635, 291] width 16 height 5
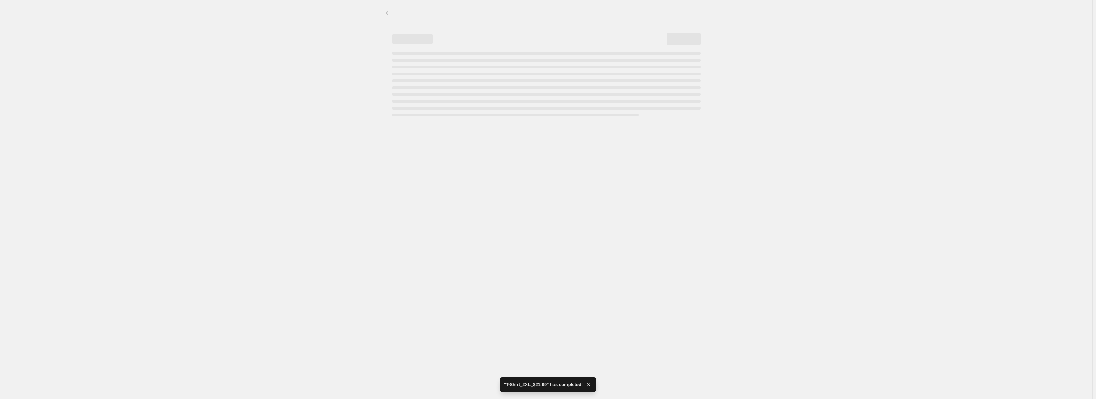
select select "to"
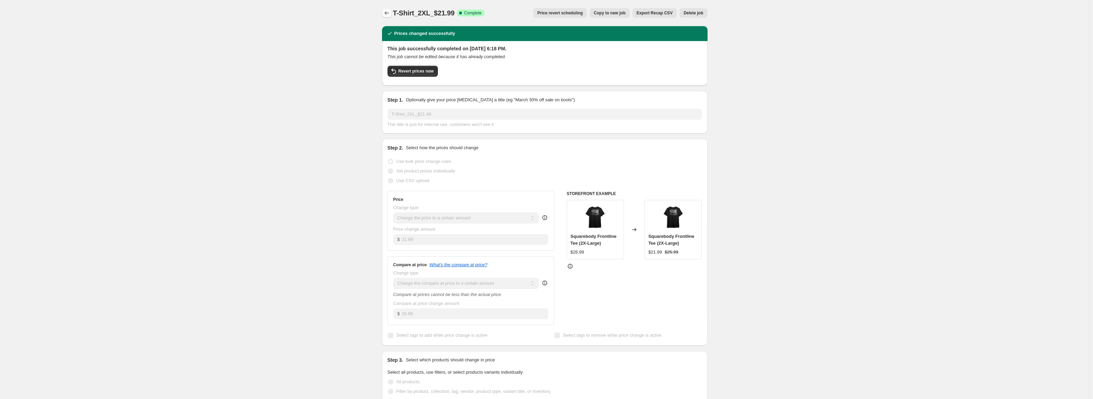
click at [384, 13] on button "Price change jobs" at bounding box center [387, 13] width 10 height 10
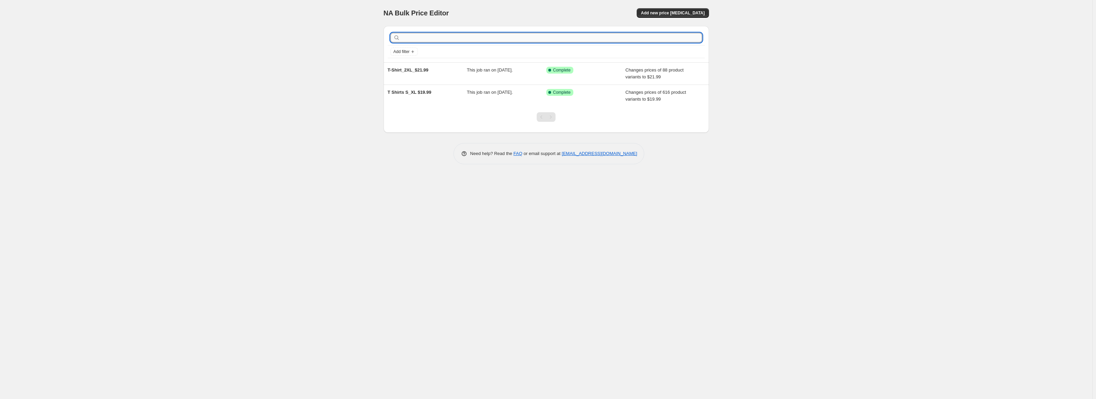
click at [418, 39] on input "text" at bounding box center [552, 38] width 301 height 10
click at [668, 13] on span "Add new price change job" at bounding box center [673, 12] width 64 height 5
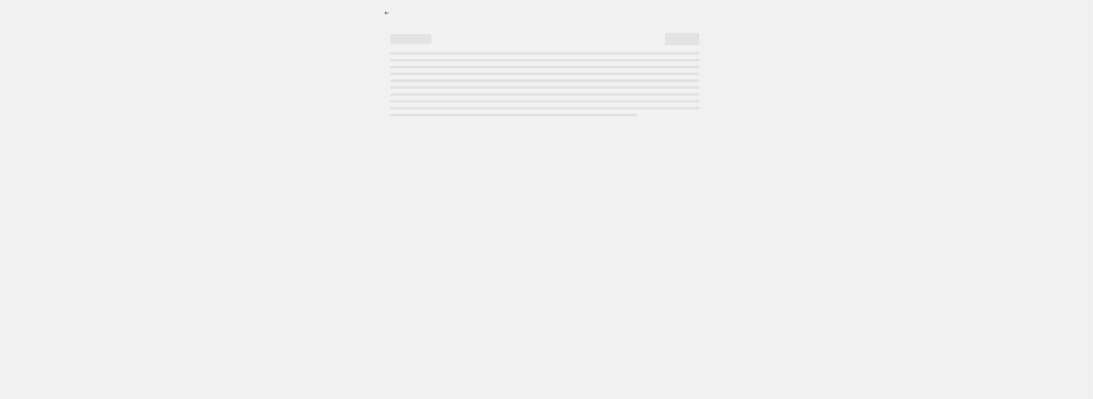
select select "percentage"
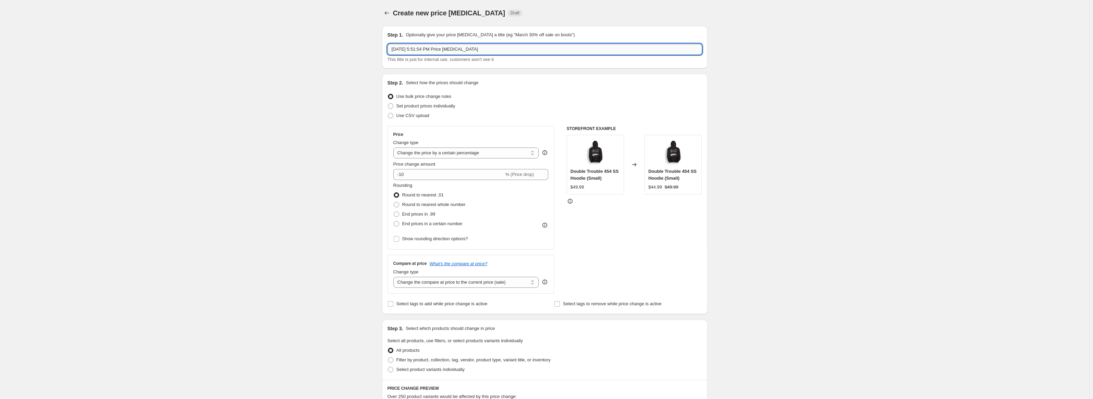
click at [462, 46] on input "Sep 23, 2025, 5:51:54 PM Price change job" at bounding box center [545, 49] width 315 height 11
type input "T-Shirt_3XL_5XL_$23.99"
click at [310, 101] on div "Create new price change job. This page is ready Create new price change job Dra…" at bounding box center [544, 342] width 1089 height 685
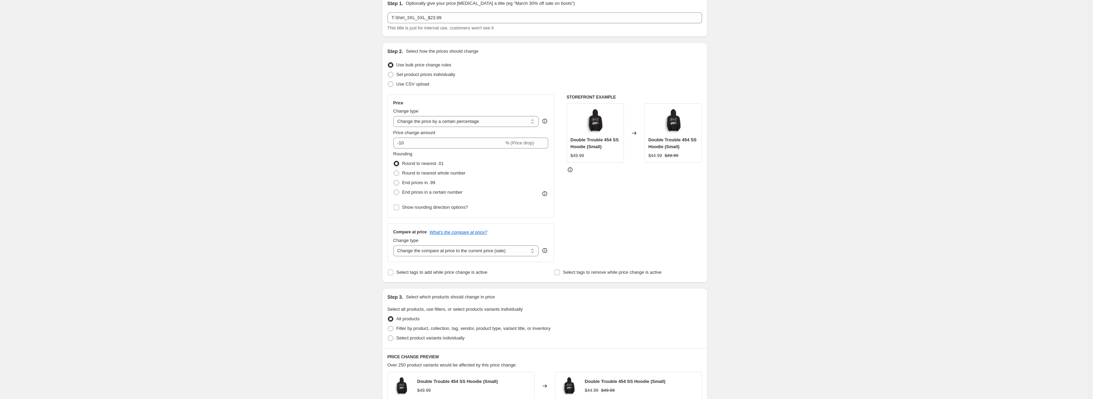
scroll to position [34, 0]
click at [421, 119] on select "Change the price to a certain amount Change the price by a certain amount Chang…" at bounding box center [466, 118] width 146 height 11
select select "to"
click at [395, 113] on select "Change the price to a certain amount Change the price by a certain amount Chang…" at bounding box center [466, 118] width 146 height 11
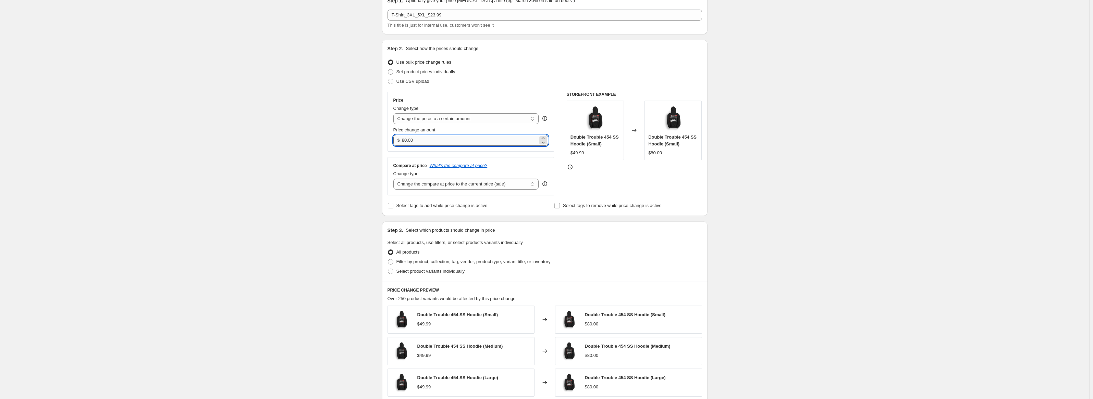
click at [422, 140] on input "80.00" at bounding box center [470, 140] width 136 height 11
type input "23.99"
click at [418, 180] on select "Change the compare at price to the current price (sale) Change the compare at p…" at bounding box center [466, 184] width 146 height 11
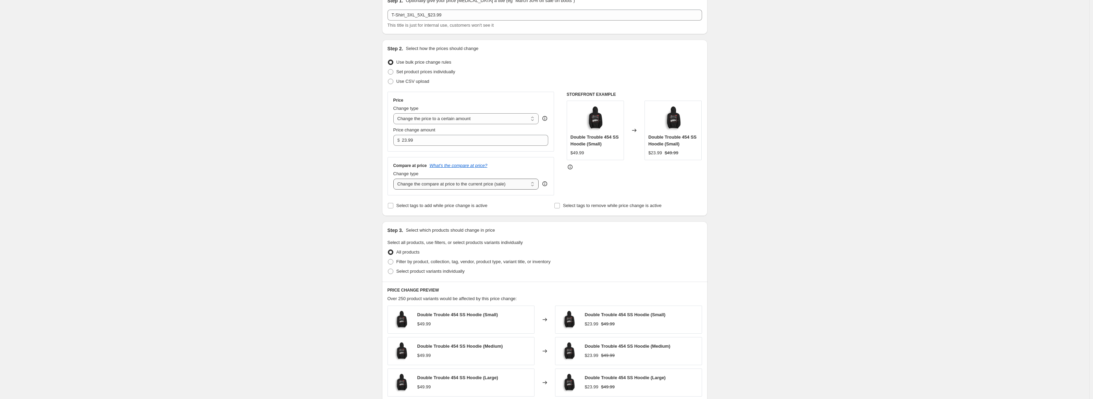
select select "to"
click at [395, 179] on select "Change the compare at price to the current price (sale) Change the compare at p…" at bounding box center [466, 184] width 146 height 11
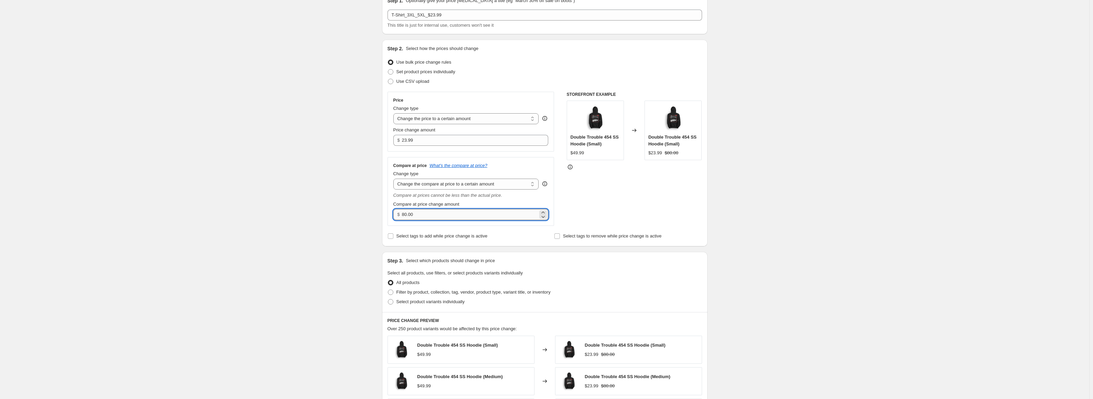
click at [421, 217] on input "80.00" at bounding box center [470, 214] width 136 height 11
type input "28.99"
click at [319, 227] on div "Create new price change job. This page is ready Create new price change job Dra…" at bounding box center [544, 291] width 1089 height 651
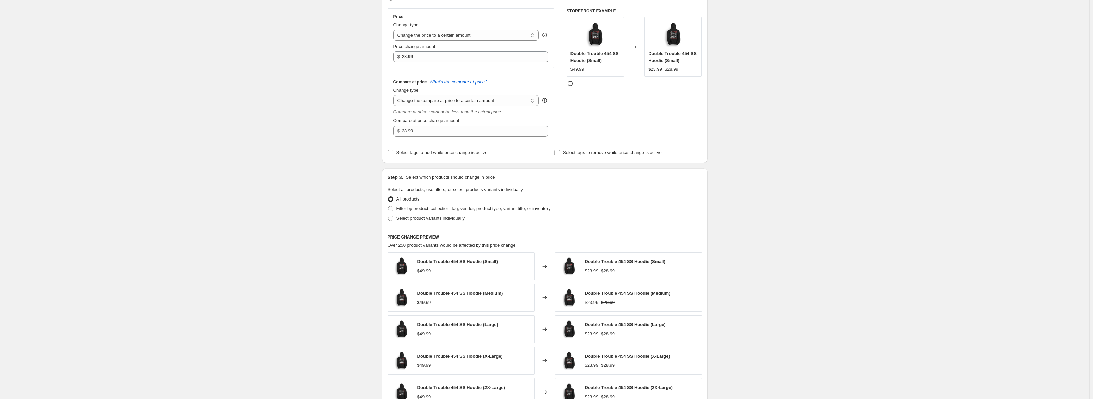
scroll to position [171, 0]
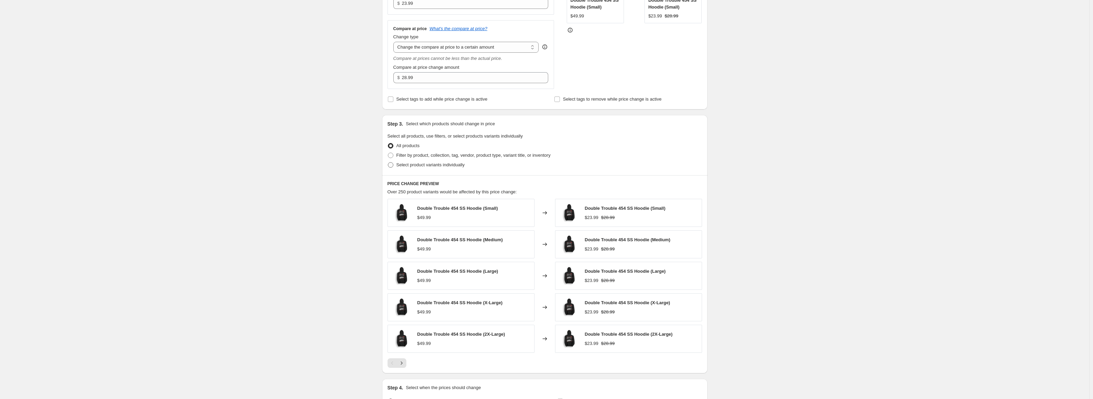
click at [393, 165] on span at bounding box center [390, 164] width 5 height 5
click at [388, 163] on input "Select product variants individually" at bounding box center [388, 162] width 0 height 0
radio input "true"
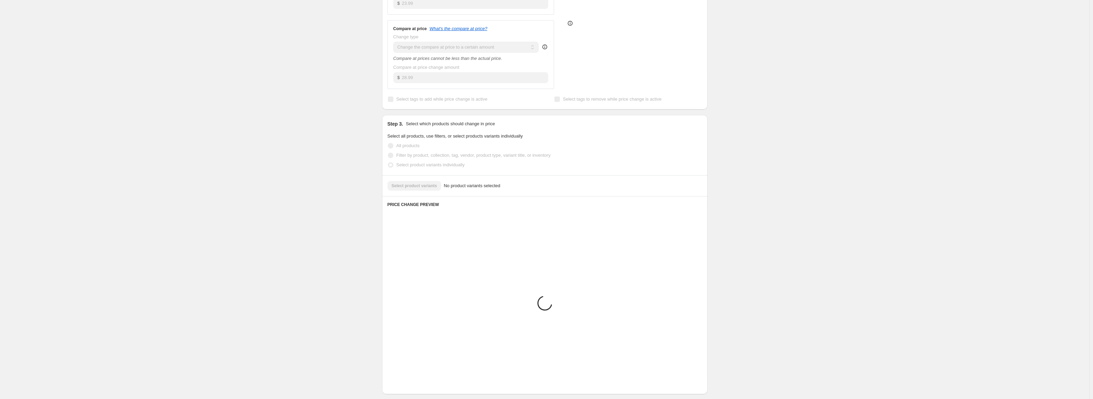
scroll to position [100, 0]
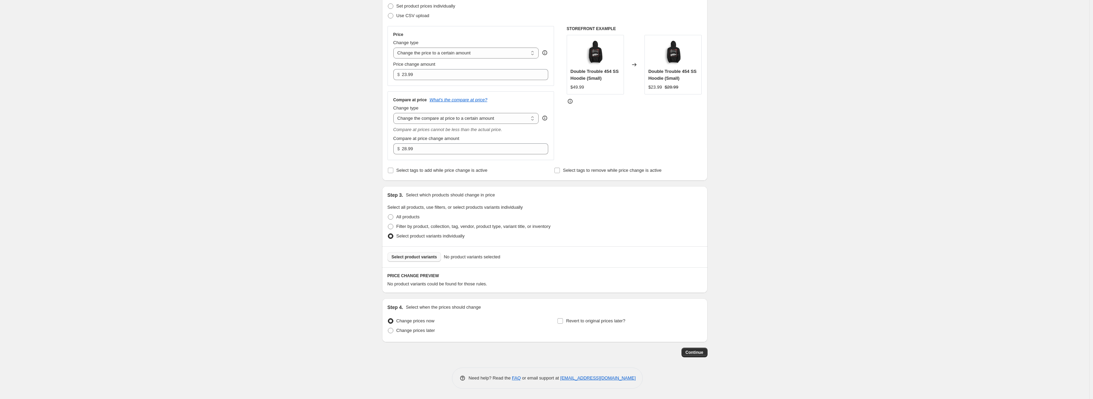
click at [418, 258] on span "Select product variants" at bounding box center [415, 257] width 46 height 5
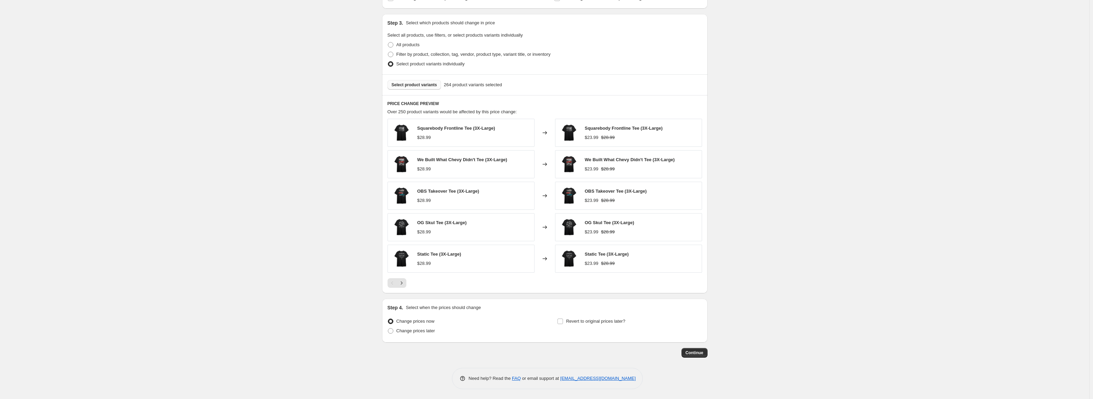
scroll to position [273, 0]
click at [703, 355] on span "Continue" at bounding box center [695, 352] width 18 height 5
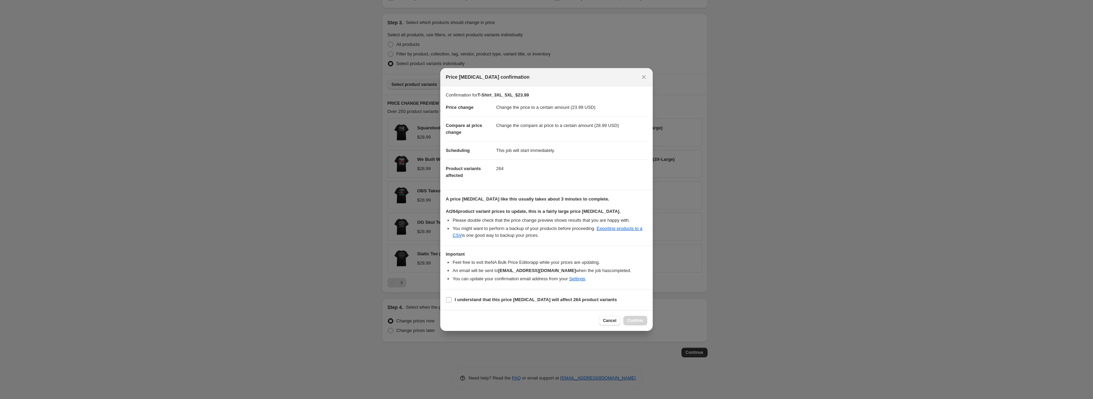
click at [445, 300] on section "I understand that this price change job will affect 264 product variants" at bounding box center [546, 300] width 212 height 21
click at [450, 300] on input "I understand that this price change job will affect 264 product variants" at bounding box center [448, 299] width 5 height 5
checkbox input "true"
click at [627, 321] on button "Confirm" at bounding box center [635, 321] width 24 height 10
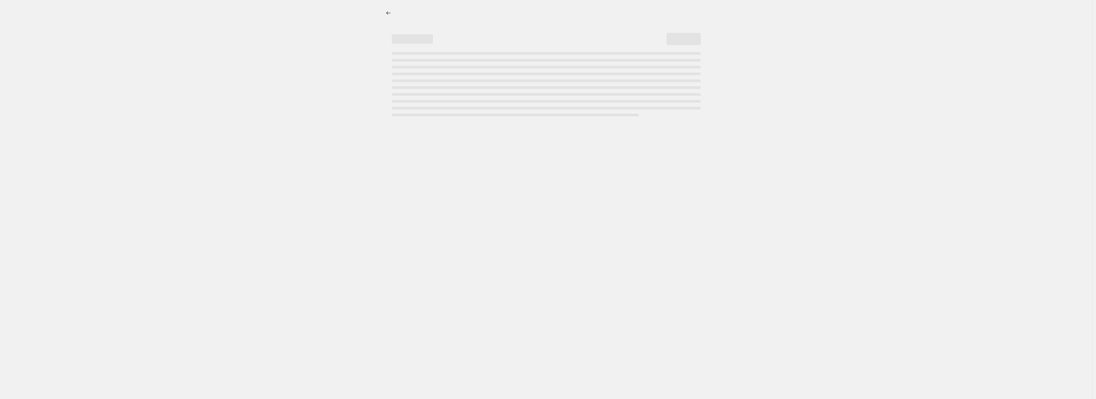
select select "to"
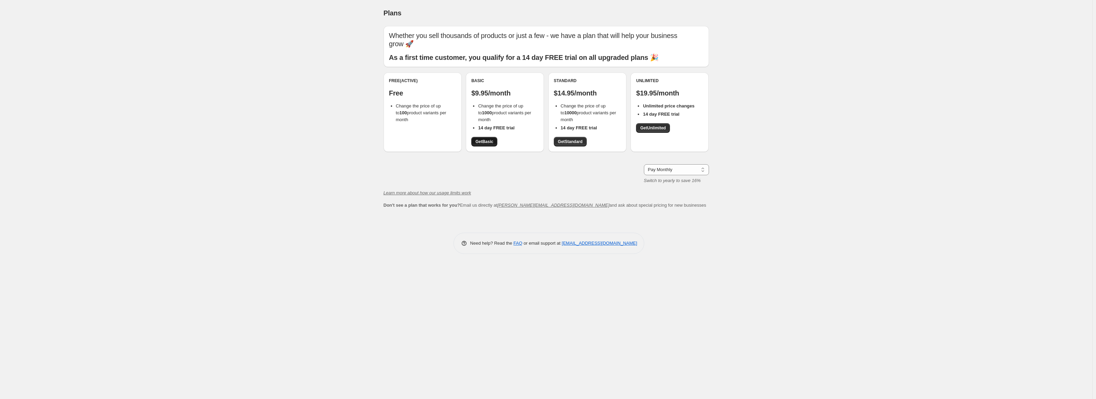
click at [486, 142] on span "Get Basic" at bounding box center [485, 141] width 18 height 5
